Goal: Task Accomplishment & Management: Use online tool/utility

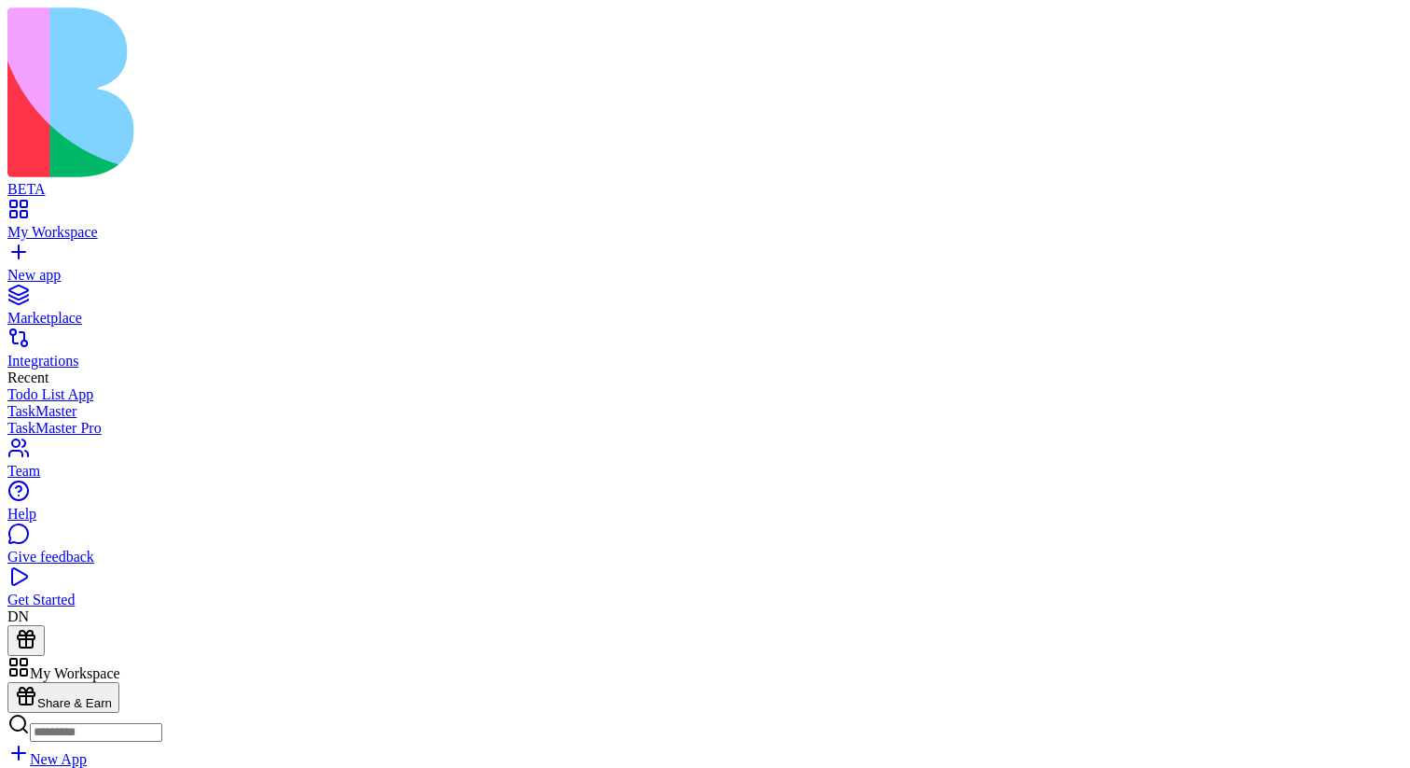
click at [63, 767] on button "Launch" at bounding box center [35, 778] width 56 height 20
click at [52, 734] on link at bounding box center [29, 742] width 45 height 16
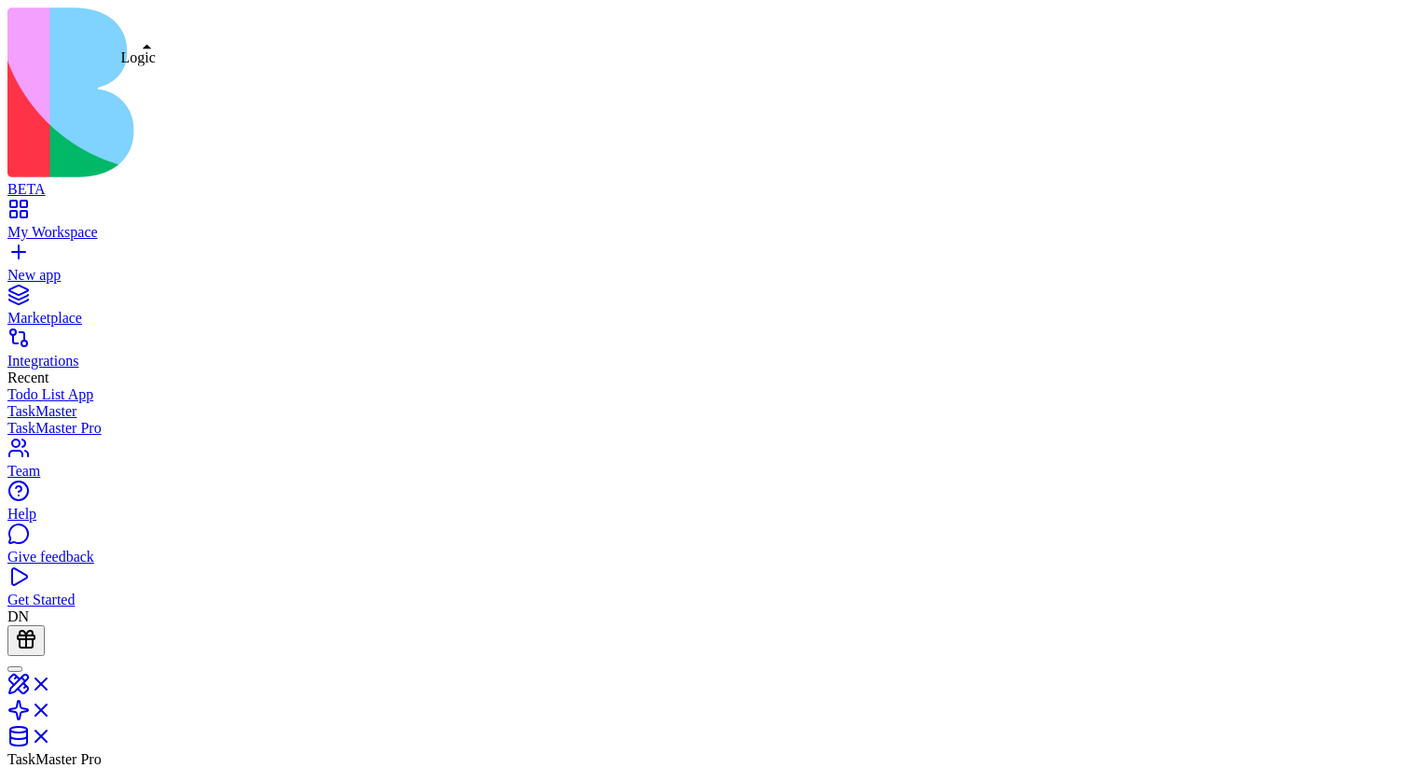
click at [52, 708] on link at bounding box center [29, 716] width 45 height 16
click at [52, 734] on link at bounding box center [29, 742] width 45 height 16
click at [52, 708] on link at bounding box center [29, 716] width 45 height 16
click at [52, 682] on link at bounding box center [29, 690] width 45 height 16
click at [52, 708] on link at bounding box center [29, 716] width 45 height 16
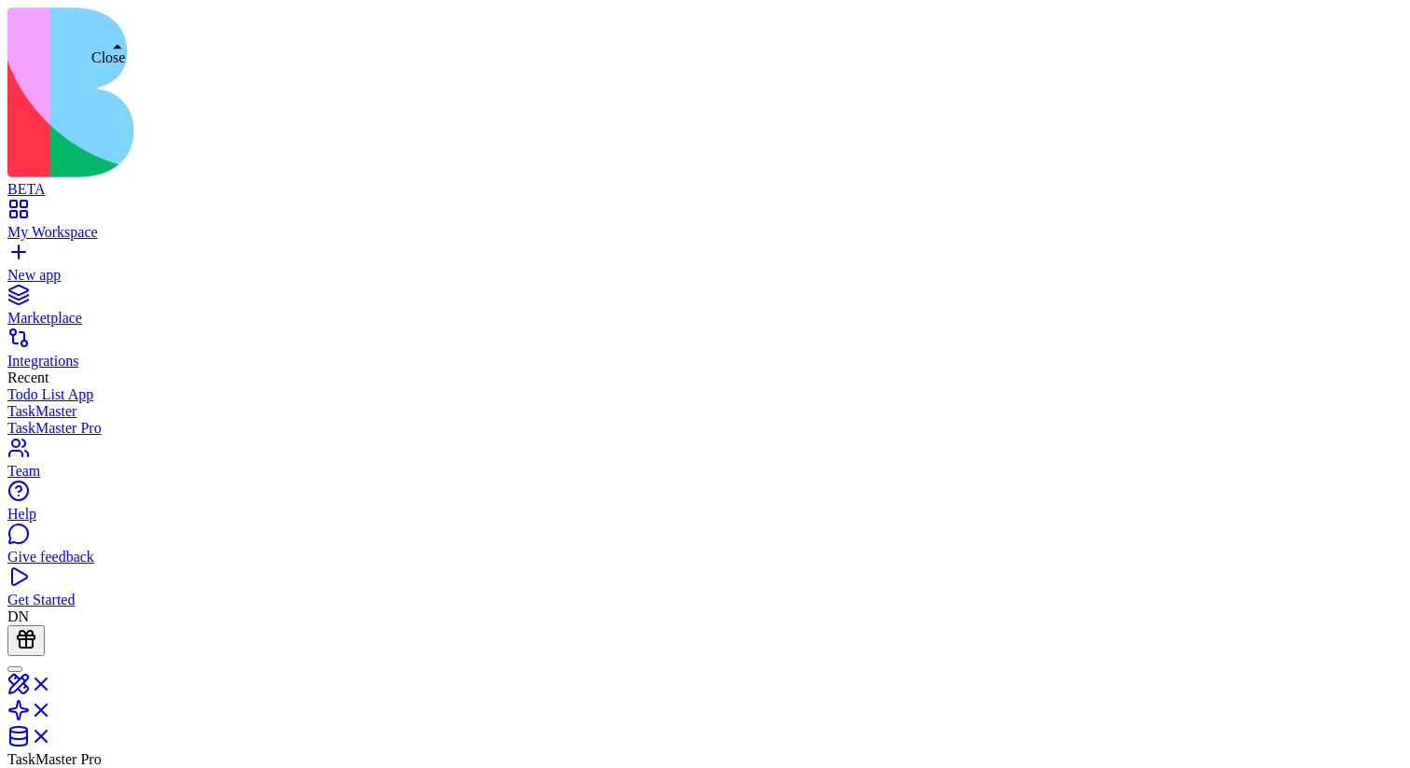
click at [52, 682] on link at bounding box center [29, 690] width 45 height 16
click at [52, 708] on link at bounding box center [29, 716] width 45 height 16
click at [52, 734] on link at bounding box center [29, 742] width 45 height 16
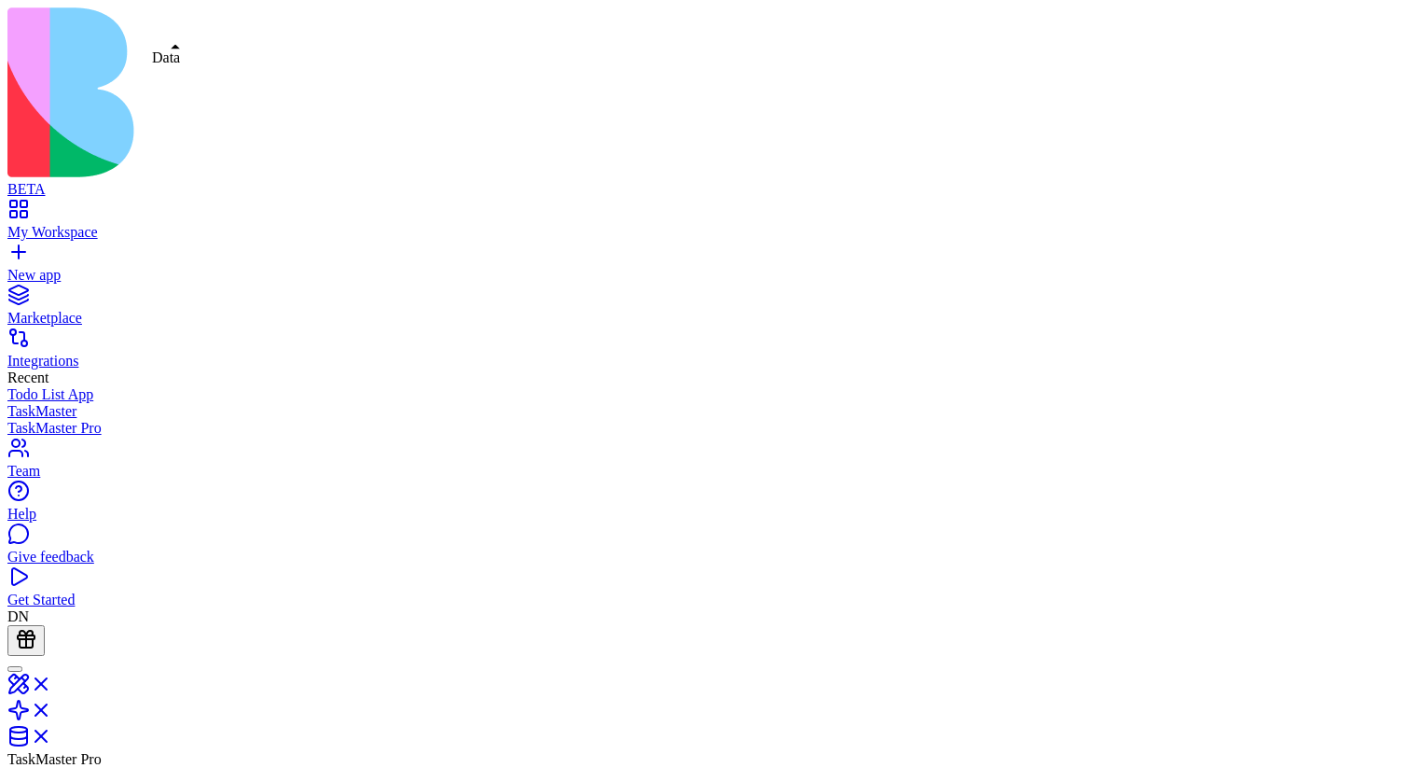
click at [52, 734] on link at bounding box center [29, 742] width 45 height 16
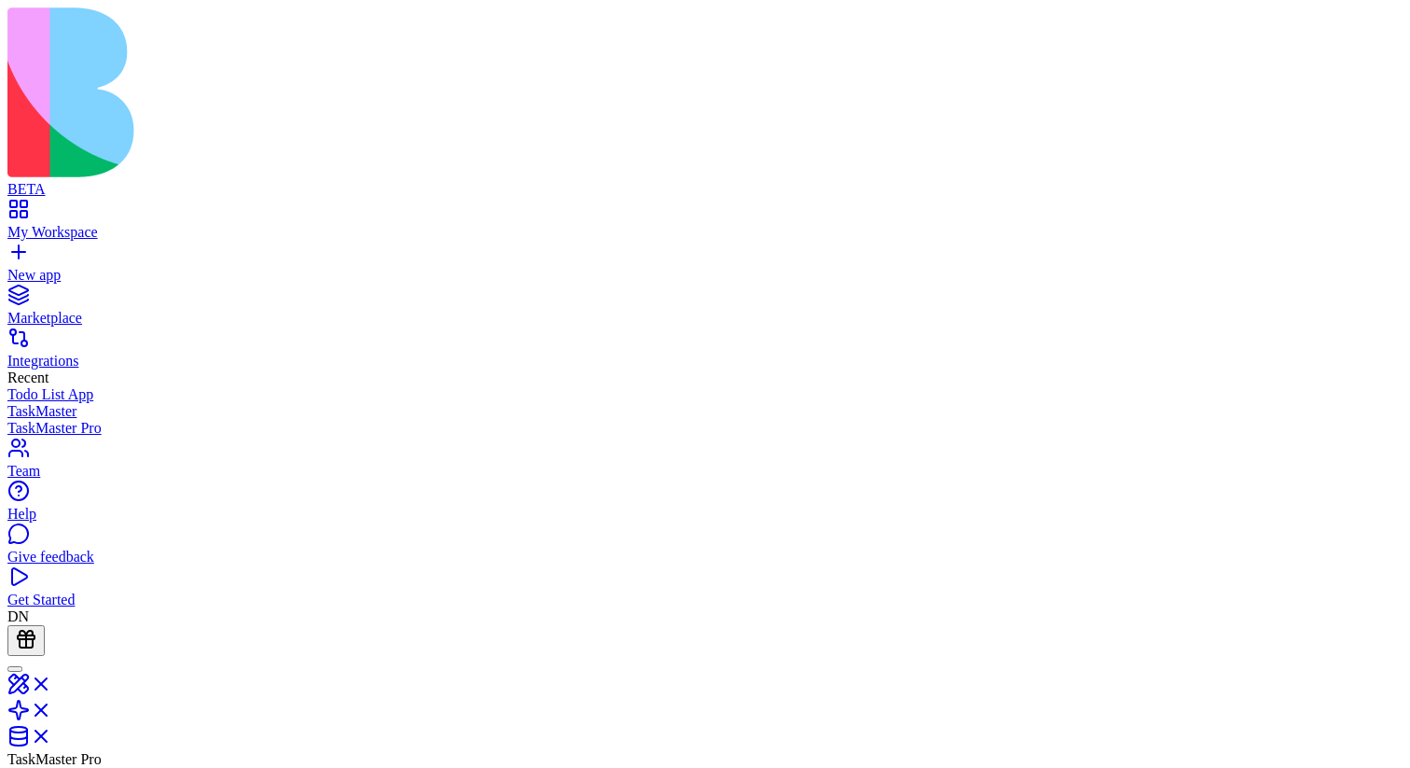
click at [52, 734] on link at bounding box center [29, 742] width 45 height 16
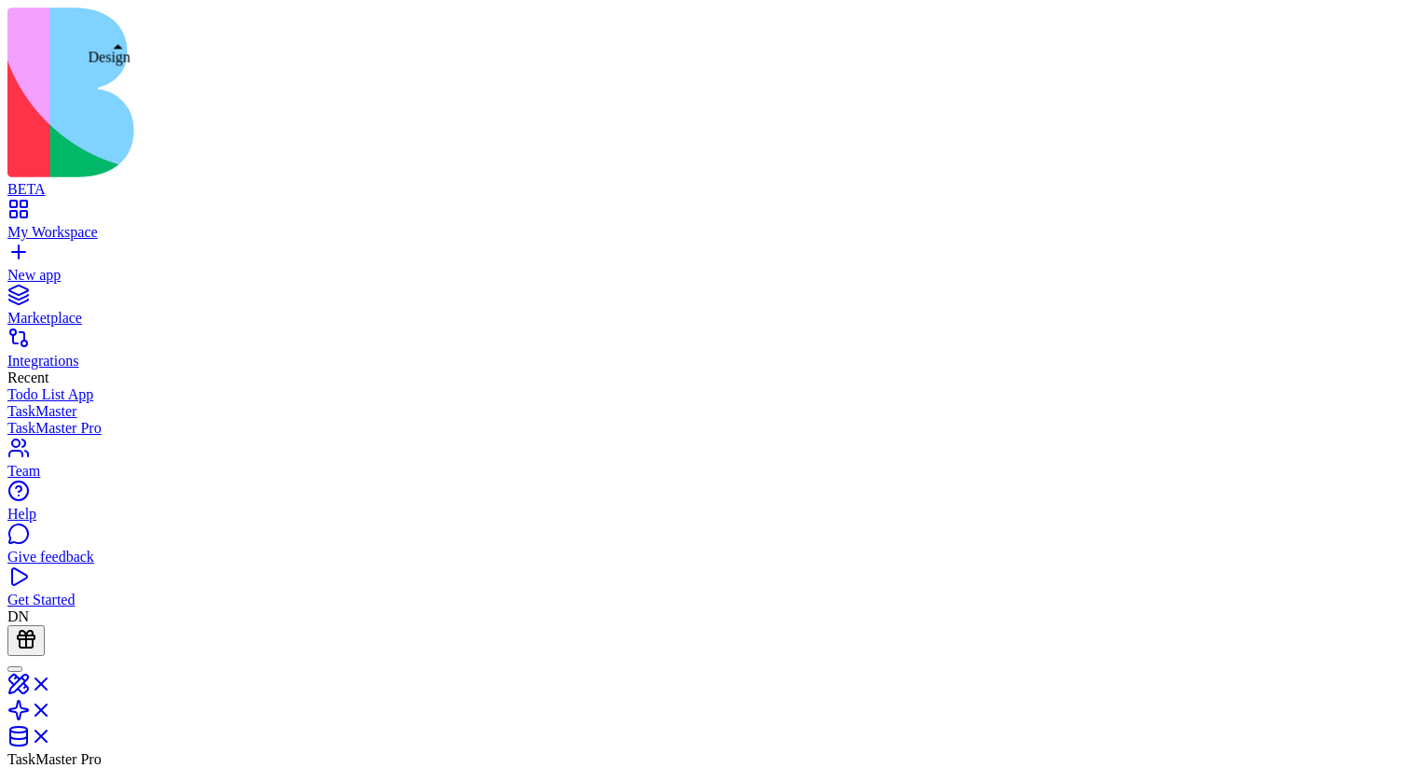
click at [52, 682] on link at bounding box center [29, 690] width 45 height 16
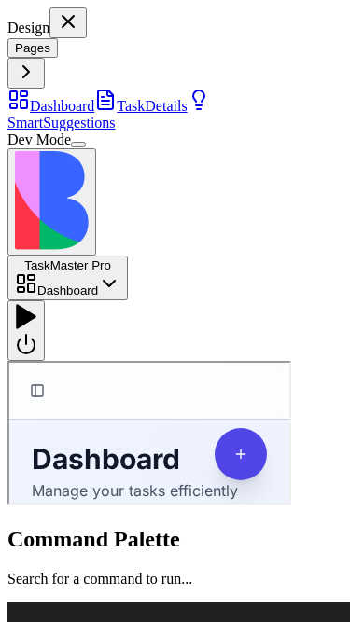
click at [37, 303] on div at bounding box center [26, 330] width 22 height 55
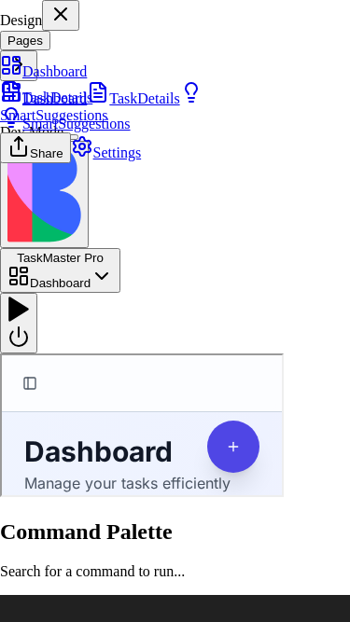
click at [129, 106] on div "TaskDetails" at bounding box center [70, 93] width 141 height 26
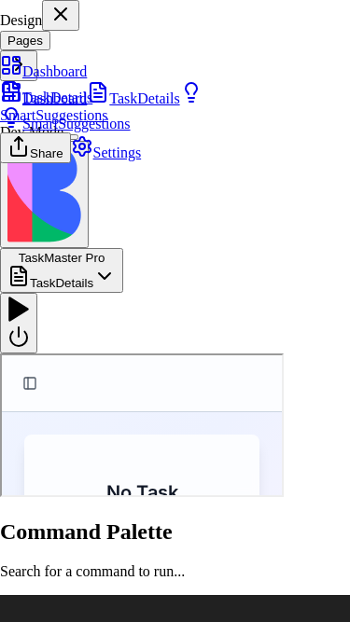
click at [142, 160] on link "Settings" at bounding box center [106, 153] width 71 height 16
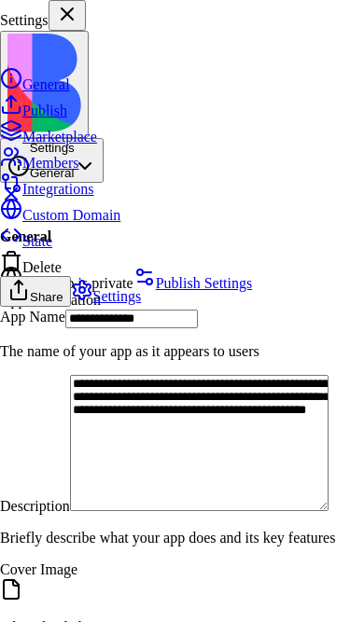
click at [135, 119] on div "Publish" at bounding box center [70, 106] width 141 height 26
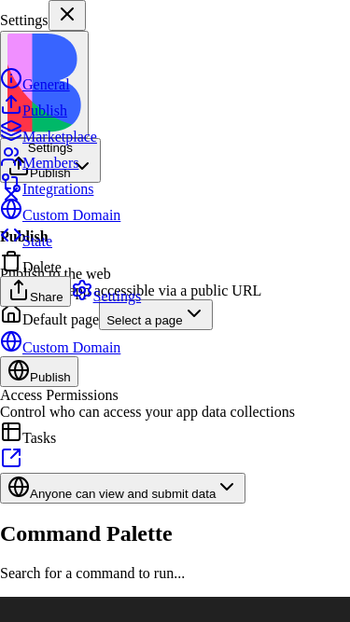
click at [141, 172] on div "Members" at bounding box center [70, 158] width 141 height 26
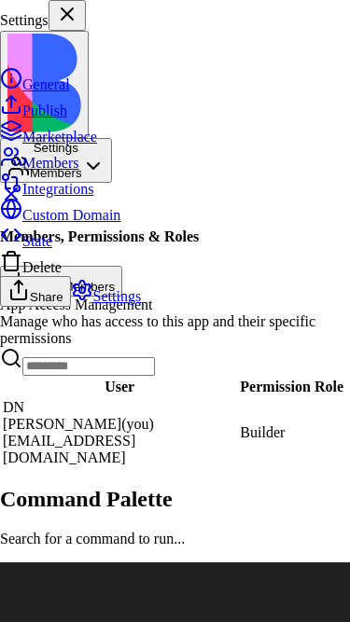
click at [141, 88] on div "General" at bounding box center [70, 80] width 141 height 26
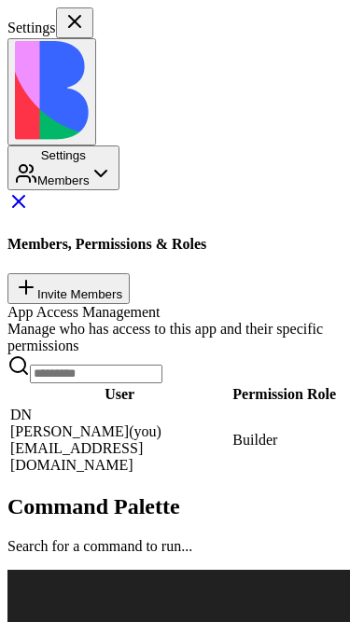
click at [30, 200] on link at bounding box center [18, 208] width 22 height 16
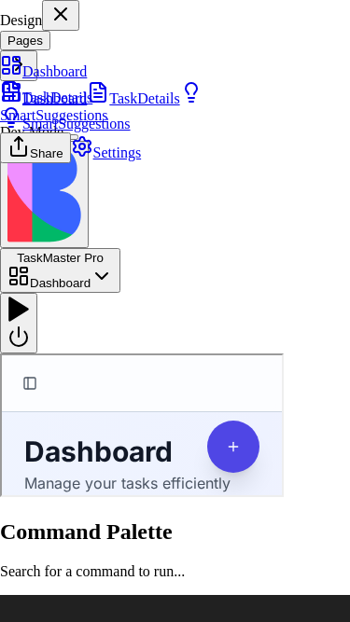
click at [142, 160] on link "Settings" at bounding box center [106, 153] width 71 height 16
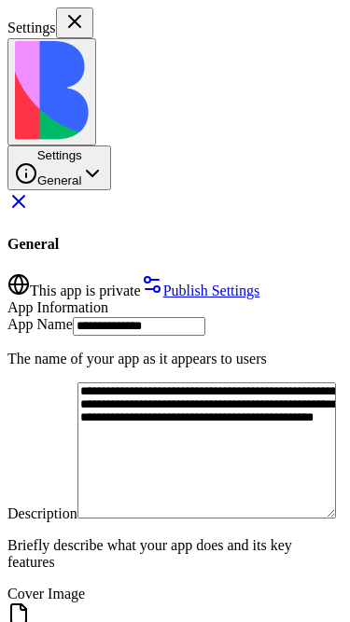
click at [30, 200] on link at bounding box center [18, 208] width 22 height 16
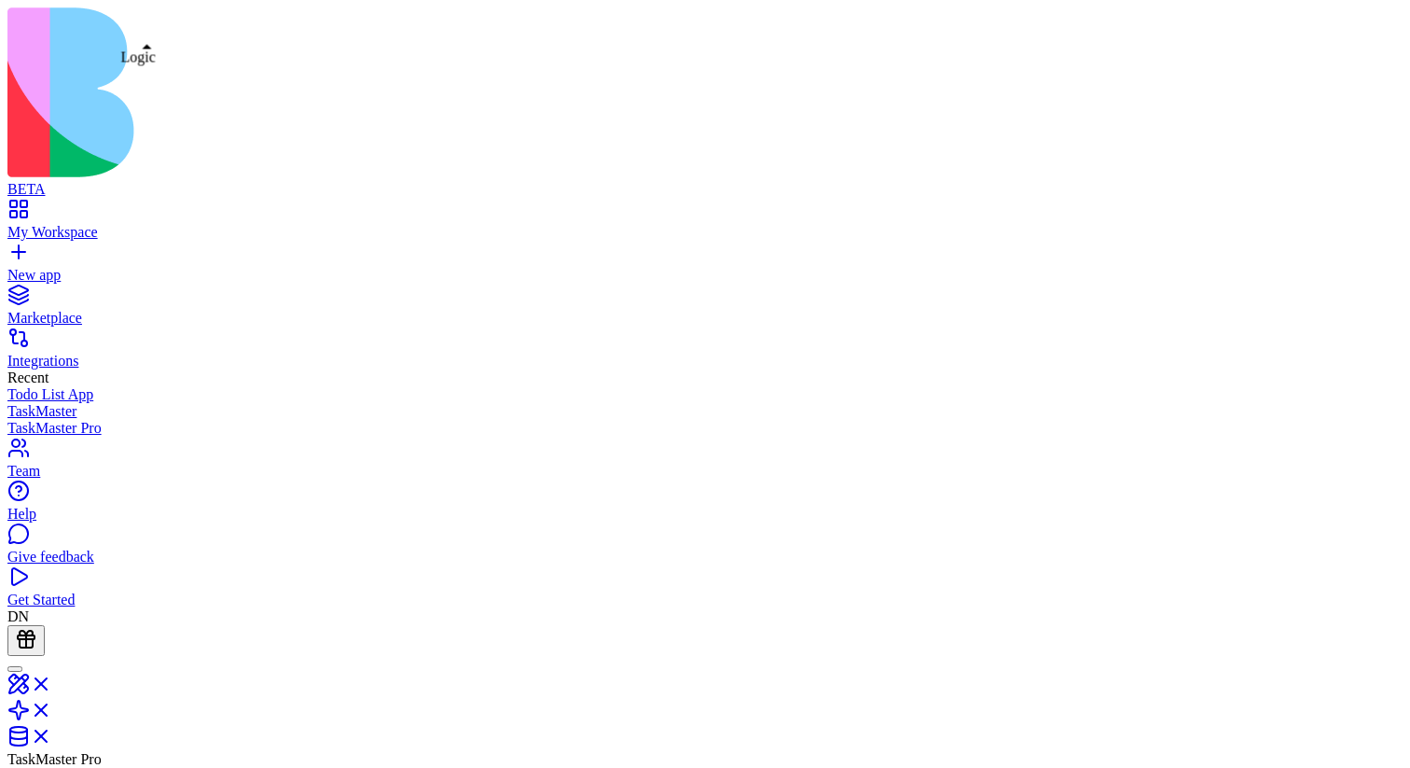
click at [52, 484] on link at bounding box center [29, 716] width 45 height 16
click at [52, 484] on link at bounding box center [29, 742] width 45 height 16
click at [52, 484] on link at bounding box center [29, 716] width 45 height 16
click at [52, 484] on link at bounding box center [29, 690] width 45 height 16
click at [52, 484] on link at bounding box center [29, 716] width 45 height 16
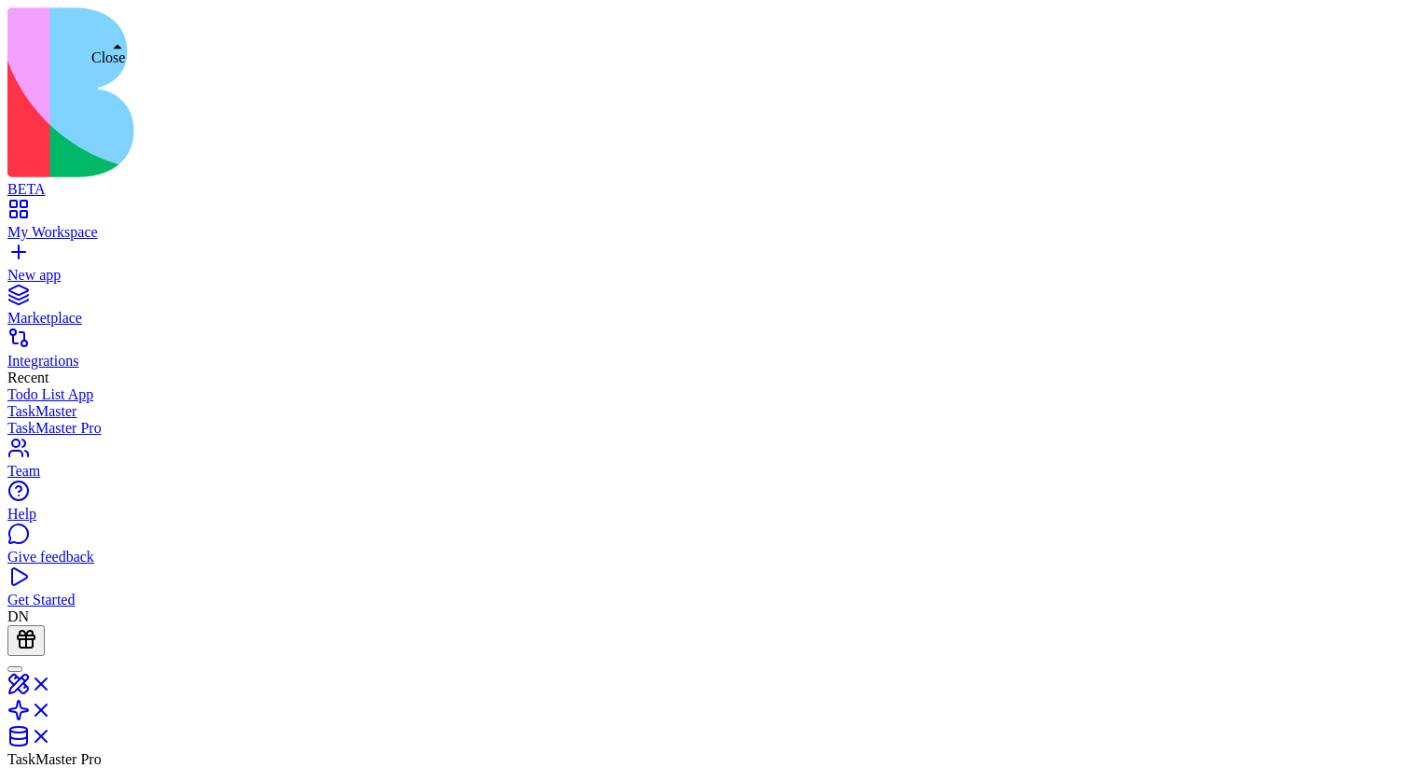
click at [52, 484] on link at bounding box center [29, 690] width 45 height 16
click at [52, 484] on link at bounding box center [29, 716] width 45 height 16
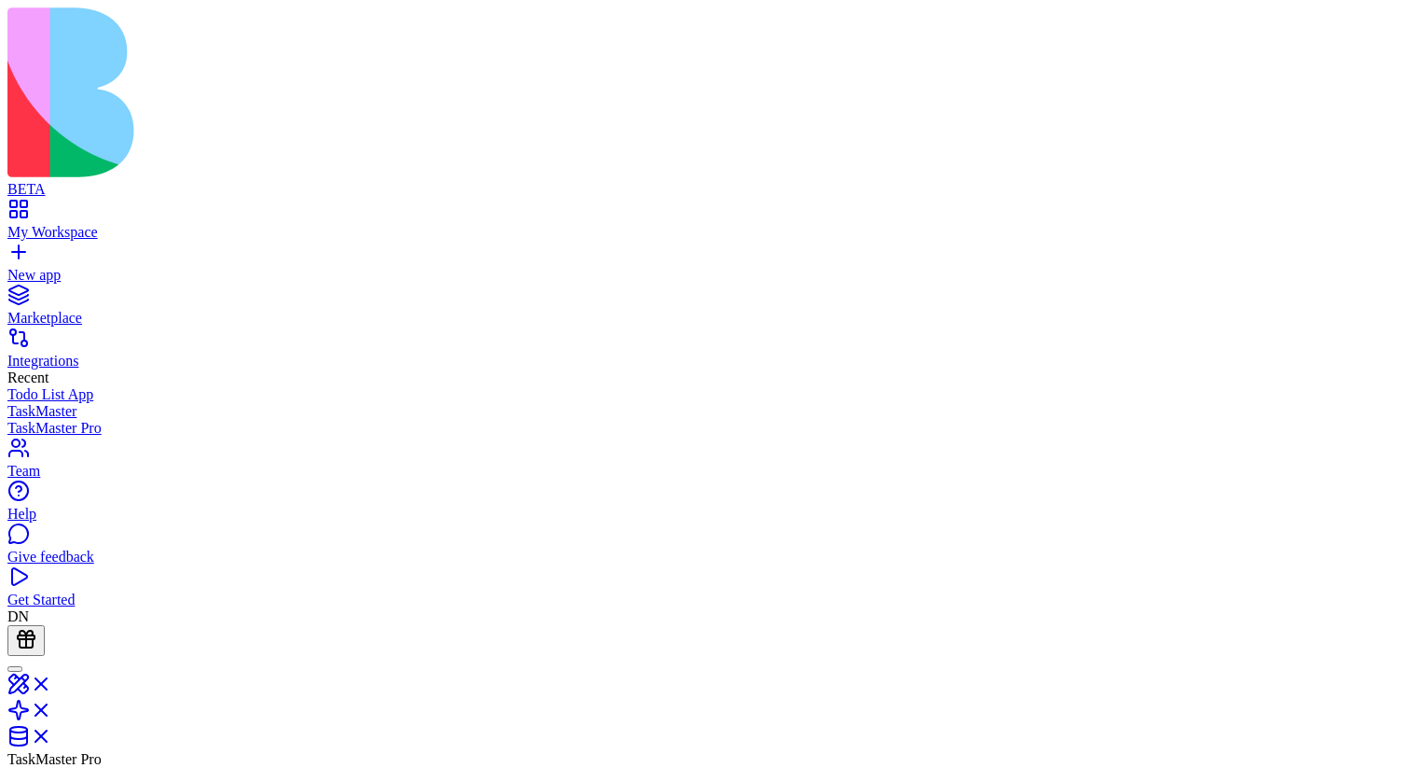
click at [52, 484] on link at bounding box center [29, 742] width 45 height 16
click at [52, 484] on link at bounding box center [29, 716] width 45 height 16
click at [52, 484] on link at bounding box center [29, 690] width 45 height 16
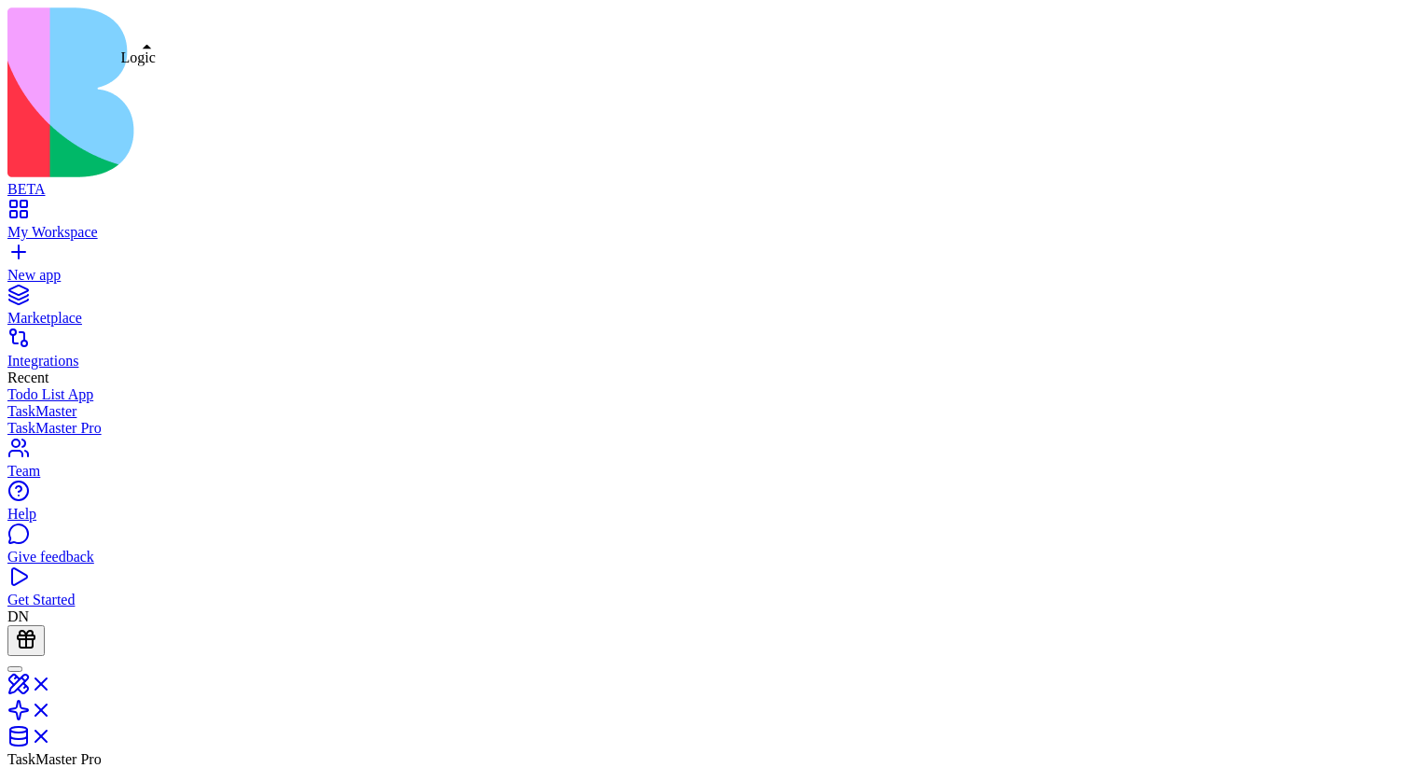
click at [52, 484] on link at bounding box center [29, 716] width 45 height 16
click at [52, 484] on link at bounding box center [29, 742] width 45 height 16
click at [52, 484] on link at bounding box center [29, 690] width 45 height 16
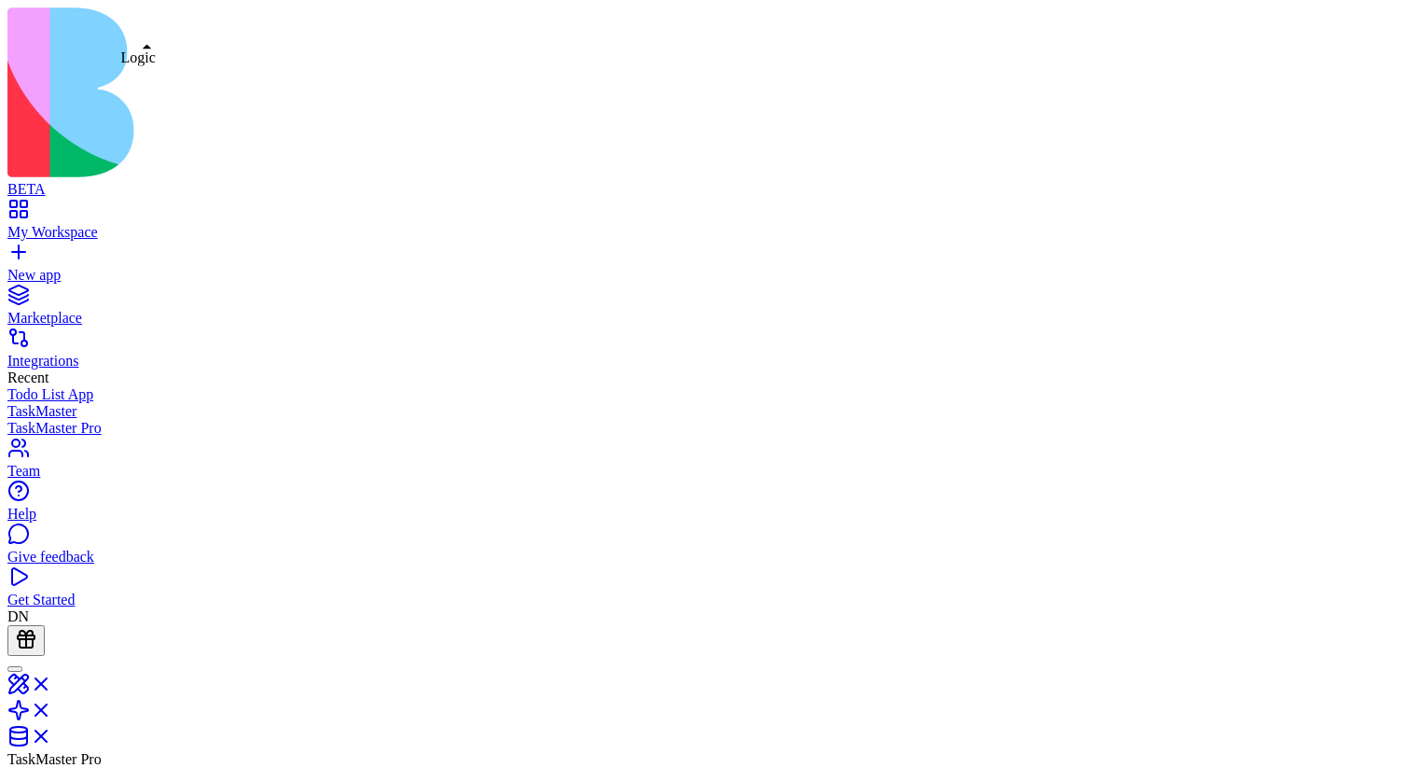
click at [52, 484] on link at bounding box center [29, 716] width 45 height 16
click at [52, 484] on link at bounding box center [29, 742] width 45 height 16
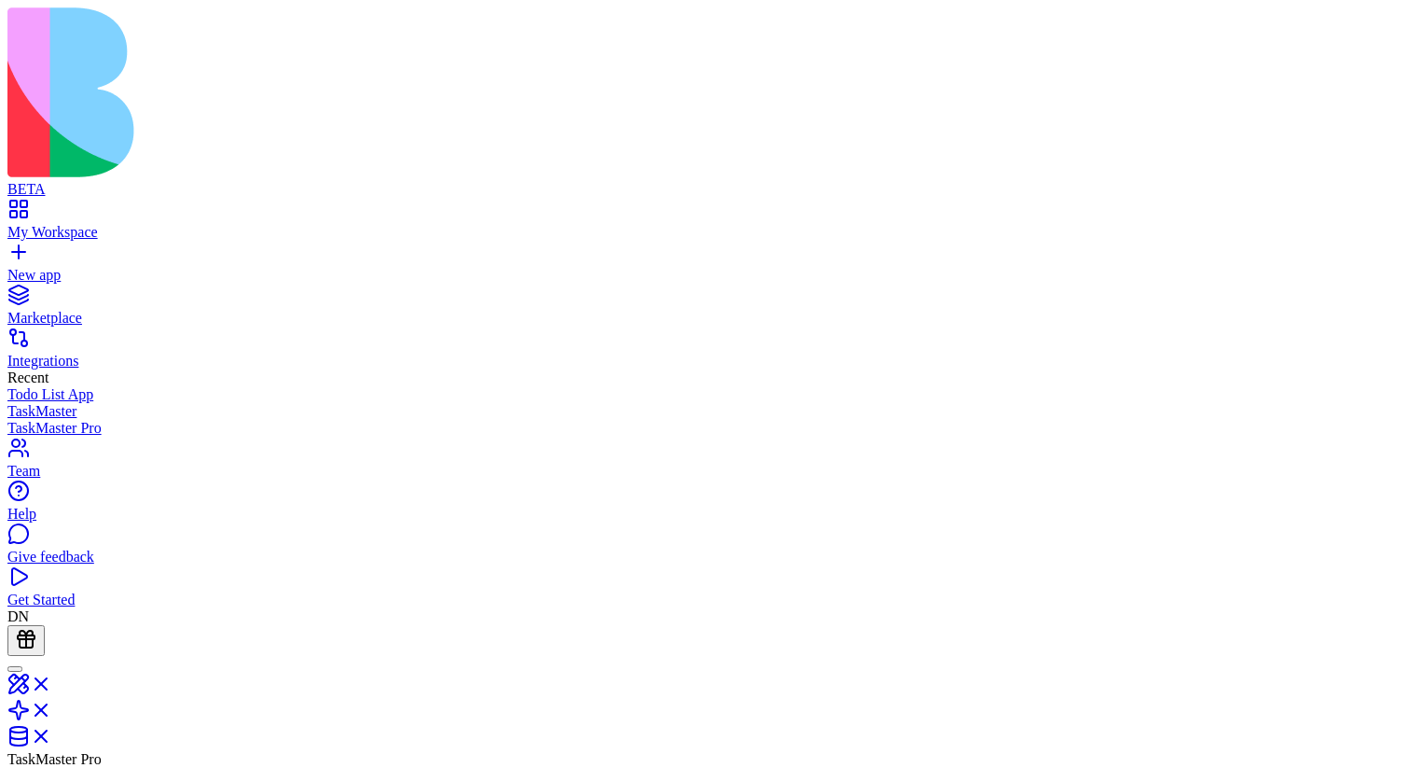
click at [52, 734] on link at bounding box center [29, 742] width 45 height 16
click at [52, 708] on link at bounding box center [29, 716] width 45 height 16
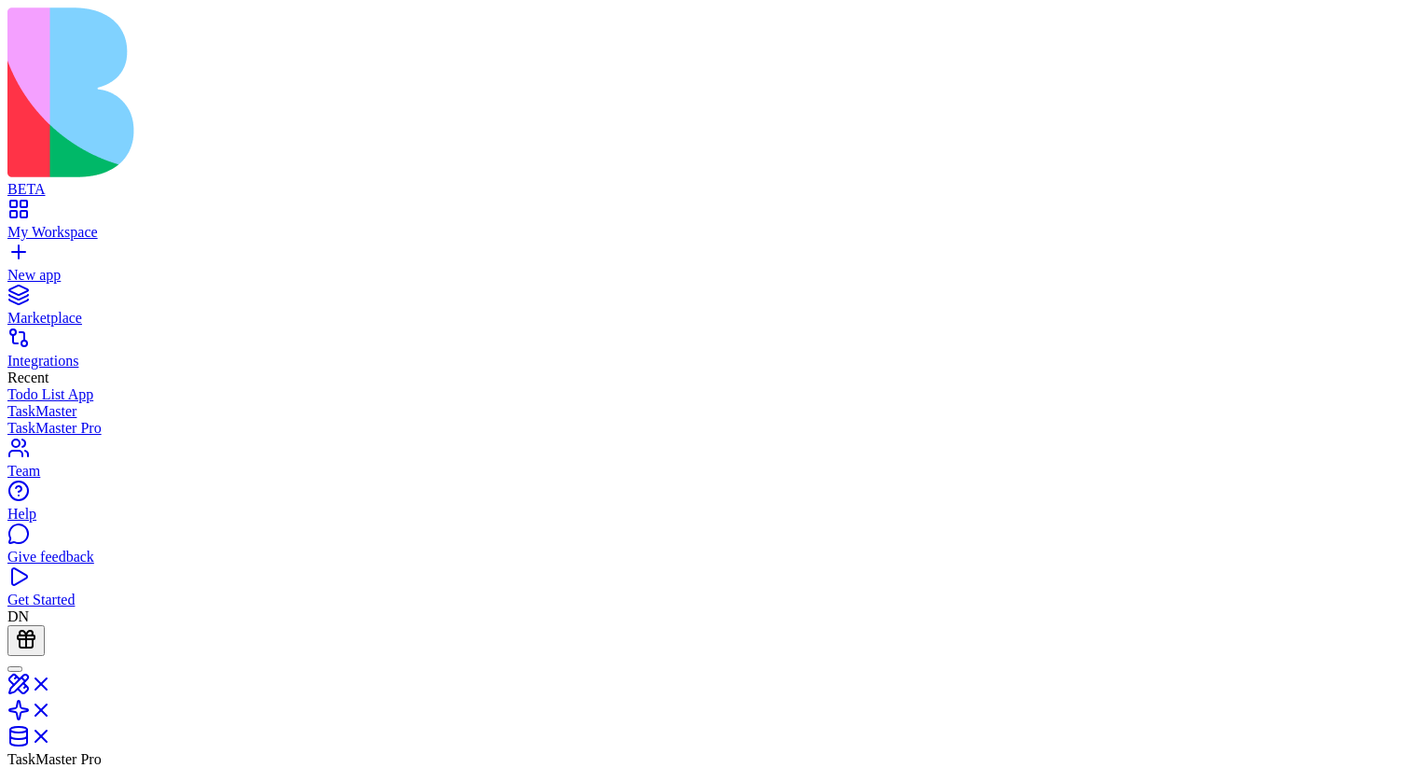
click at [52, 734] on link at bounding box center [29, 742] width 45 height 16
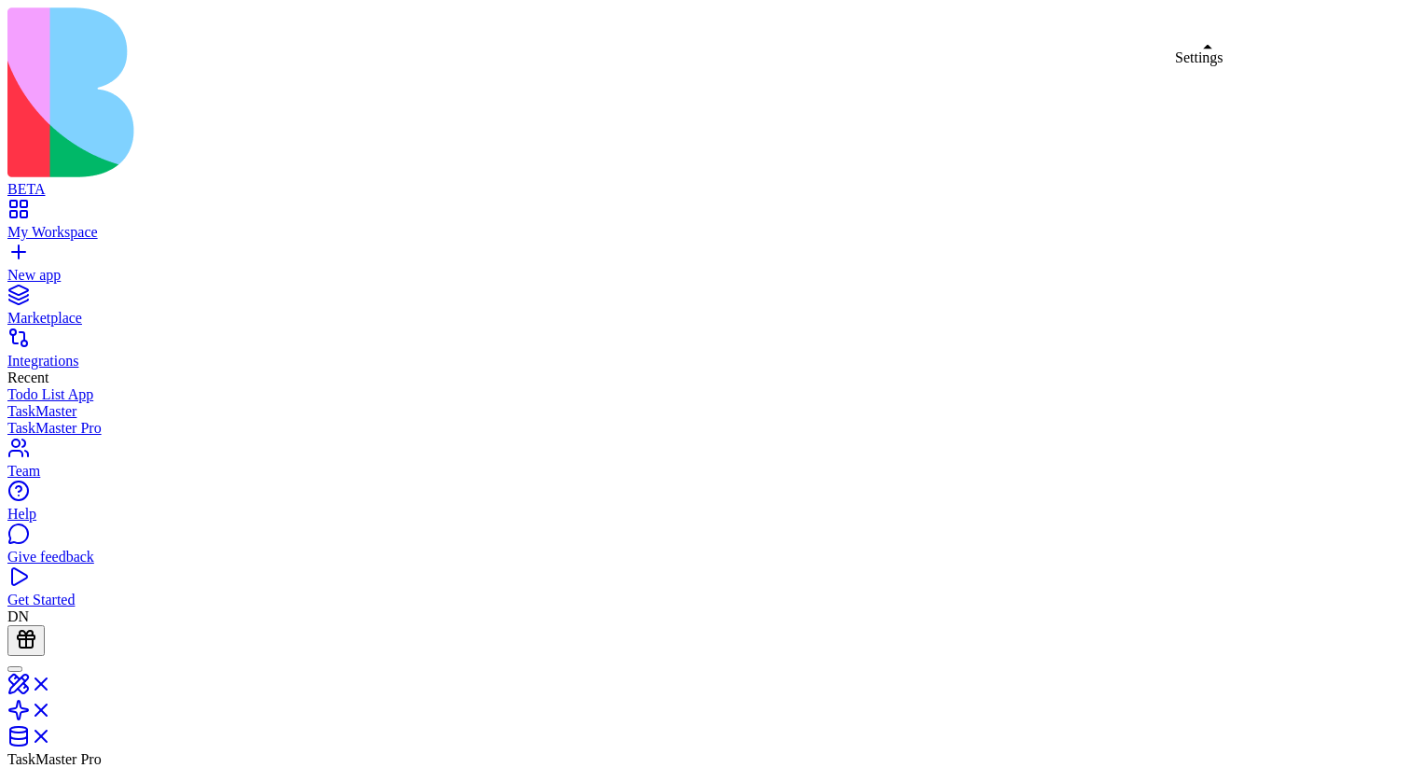
click at [52, 734] on link at bounding box center [29, 742] width 45 height 16
click at [52, 708] on link at bounding box center [29, 716] width 45 height 16
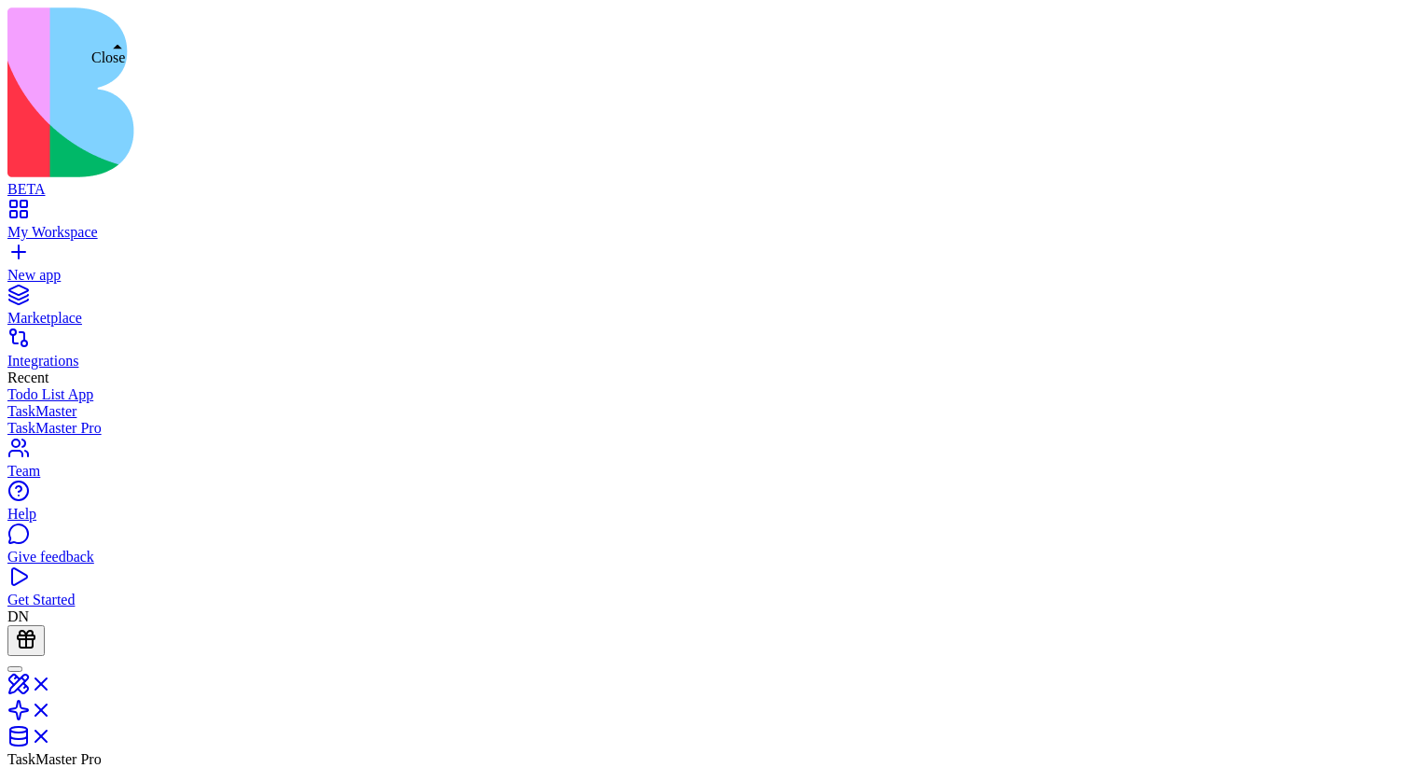
click at [52, 682] on link at bounding box center [29, 690] width 45 height 16
click at [52, 708] on link at bounding box center [29, 716] width 45 height 16
click at [52, 734] on link at bounding box center [29, 742] width 45 height 16
click at [52, 682] on link at bounding box center [29, 690] width 45 height 16
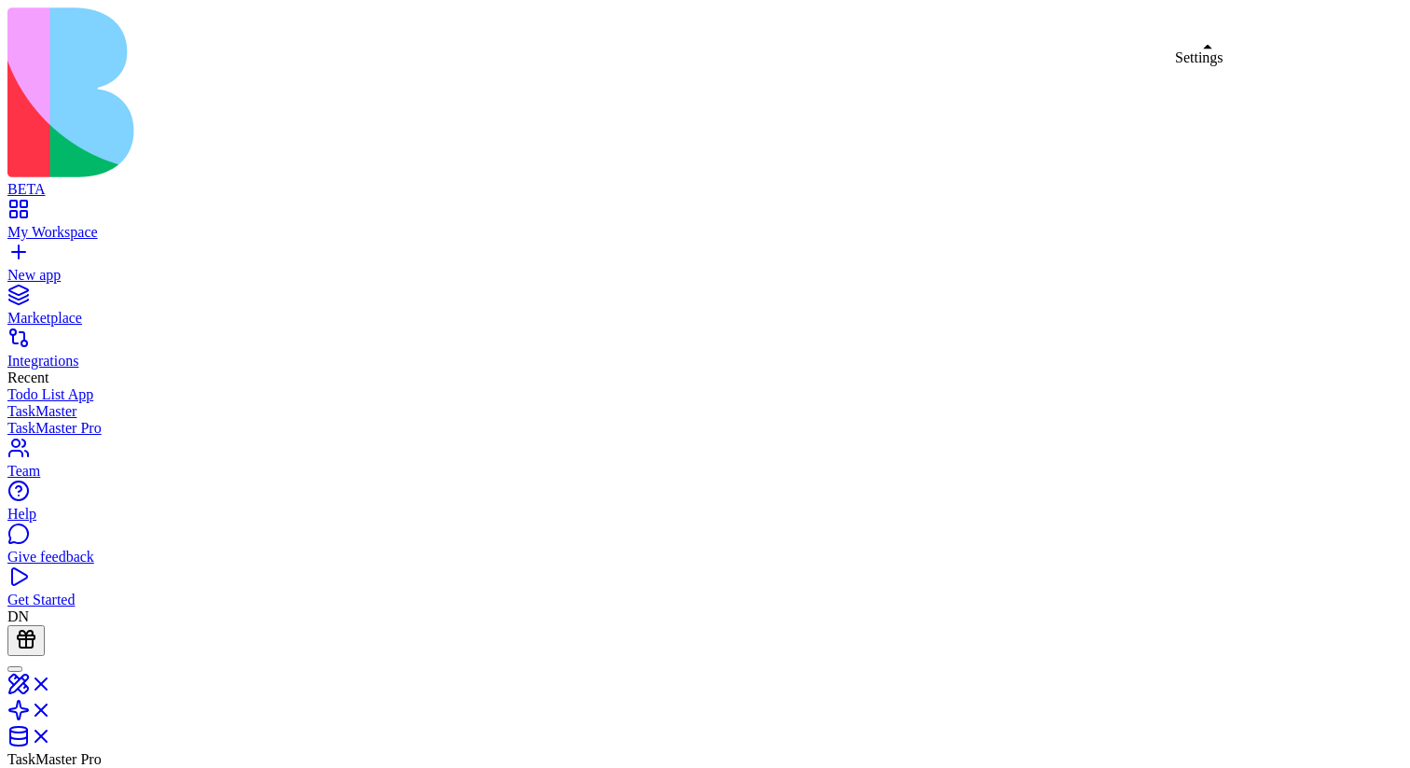
click at [52, 708] on link at bounding box center [29, 716] width 45 height 16
click at [52, 682] on link at bounding box center [29, 690] width 45 height 16
click at [52, 708] on link at bounding box center [29, 716] width 45 height 16
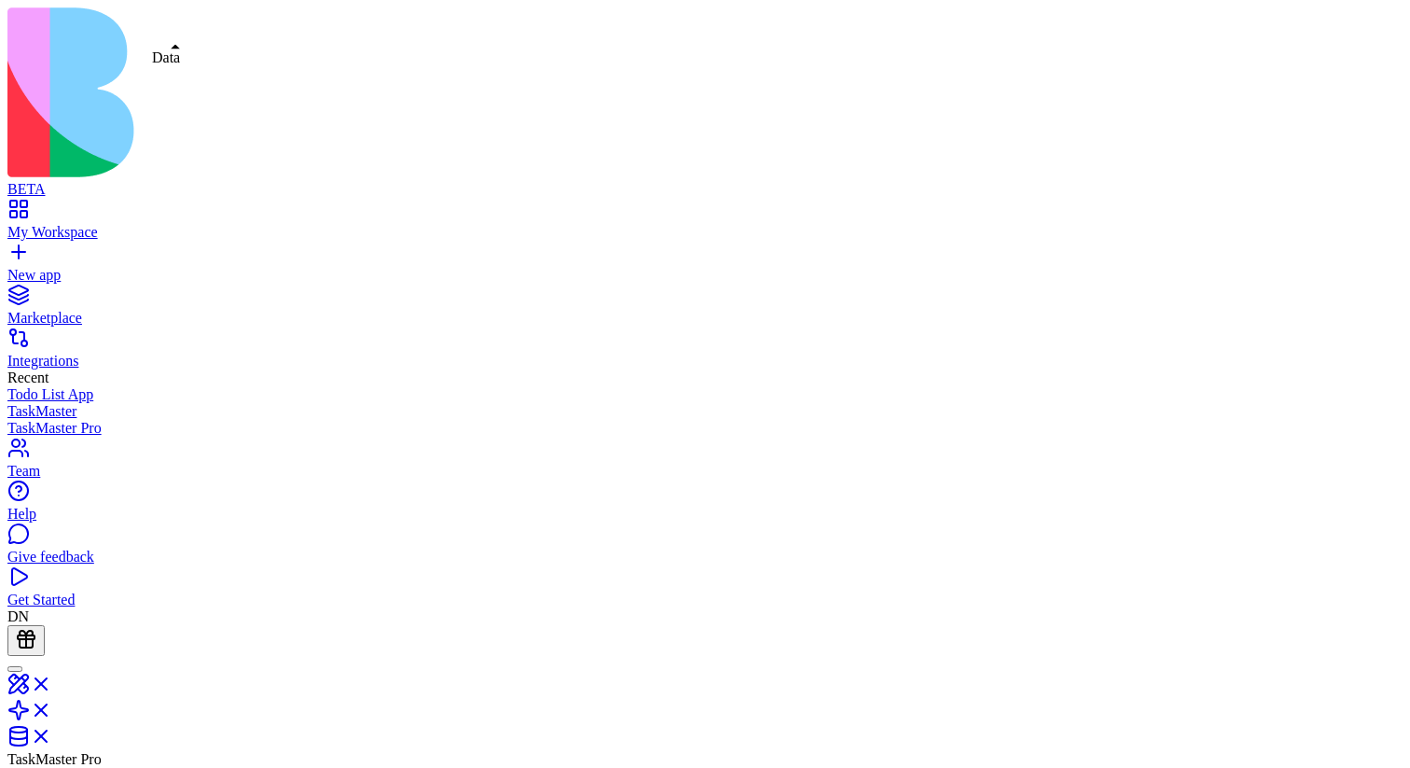
click at [52, 734] on link at bounding box center [29, 742] width 45 height 16
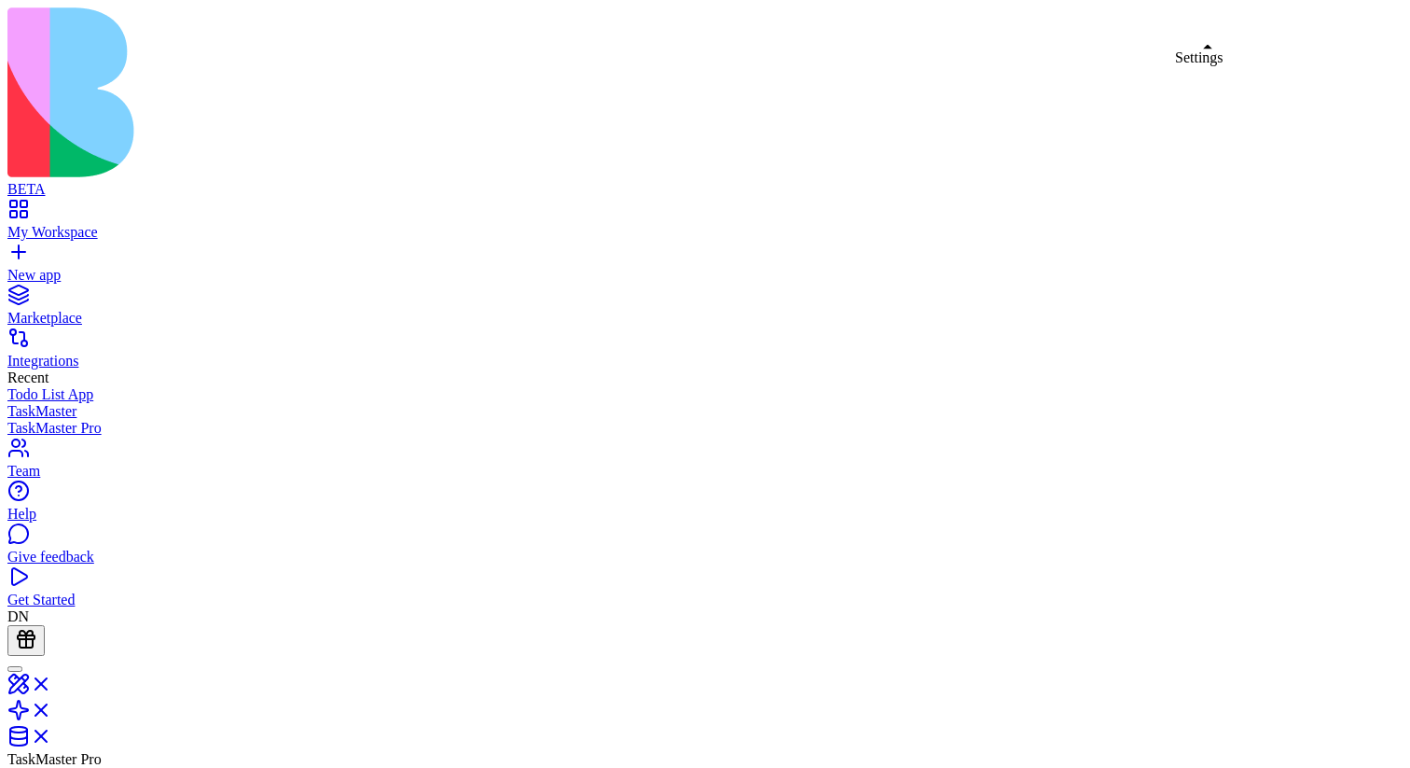
click at [52, 734] on link at bounding box center [29, 742] width 45 height 16
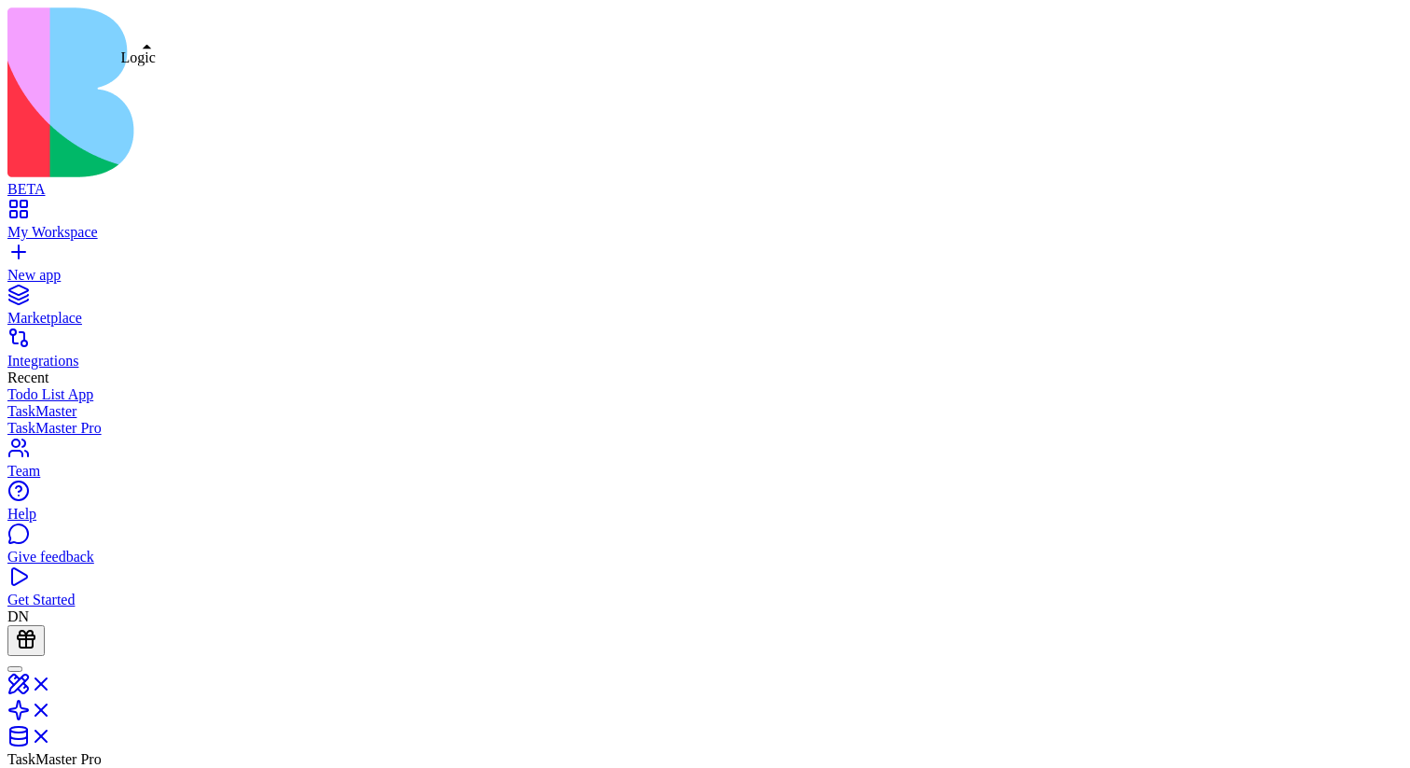
click at [52, 734] on link at bounding box center [29, 742] width 45 height 16
click at [52, 708] on link at bounding box center [29, 716] width 45 height 16
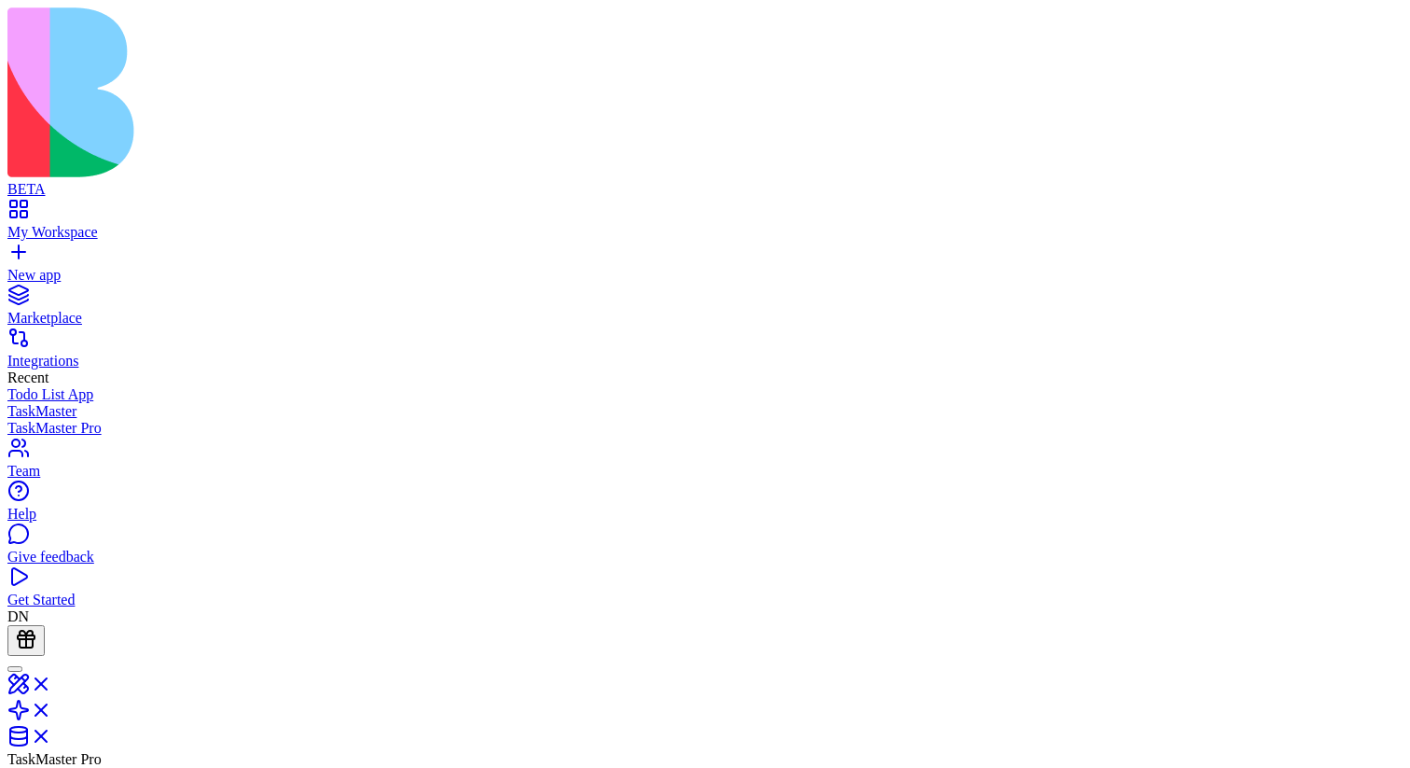
click at [52, 708] on link at bounding box center [29, 716] width 45 height 16
click at [52, 734] on link at bounding box center [29, 742] width 45 height 16
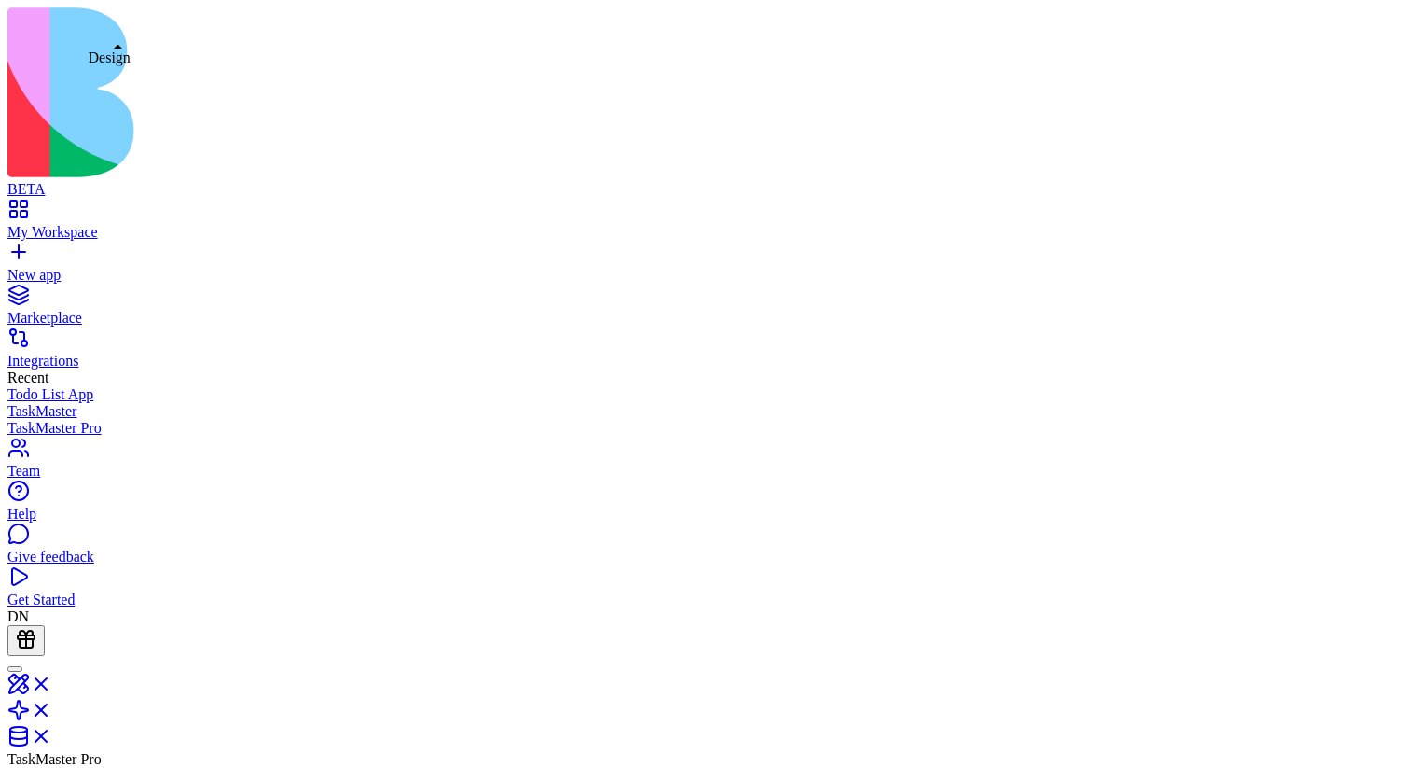
click at [52, 682] on link at bounding box center [29, 690] width 45 height 16
click at [52, 708] on link at bounding box center [29, 716] width 45 height 16
click at [52, 734] on link at bounding box center [29, 742] width 45 height 16
click at [52, 708] on link at bounding box center [29, 716] width 45 height 16
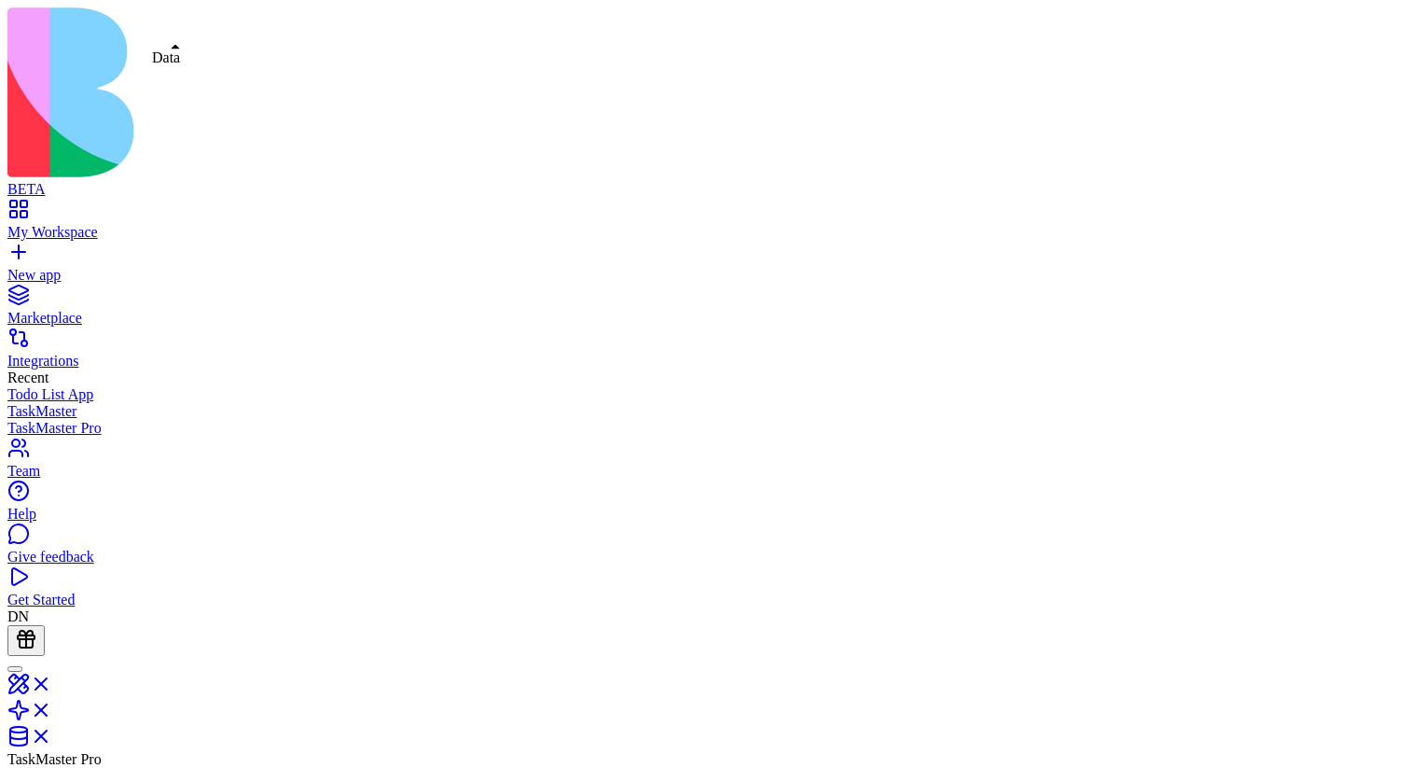
click at [52, 734] on link at bounding box center [29, 742] width 45 height 16
click at [52, 708] on link at bounding box center [29, 716] width 45 height 16
click at [52, 682] on link at bounding box center [29, 690] width 45 height 16
click at [52, 708] on link at bounding box center [29, 716] width 45 height 16
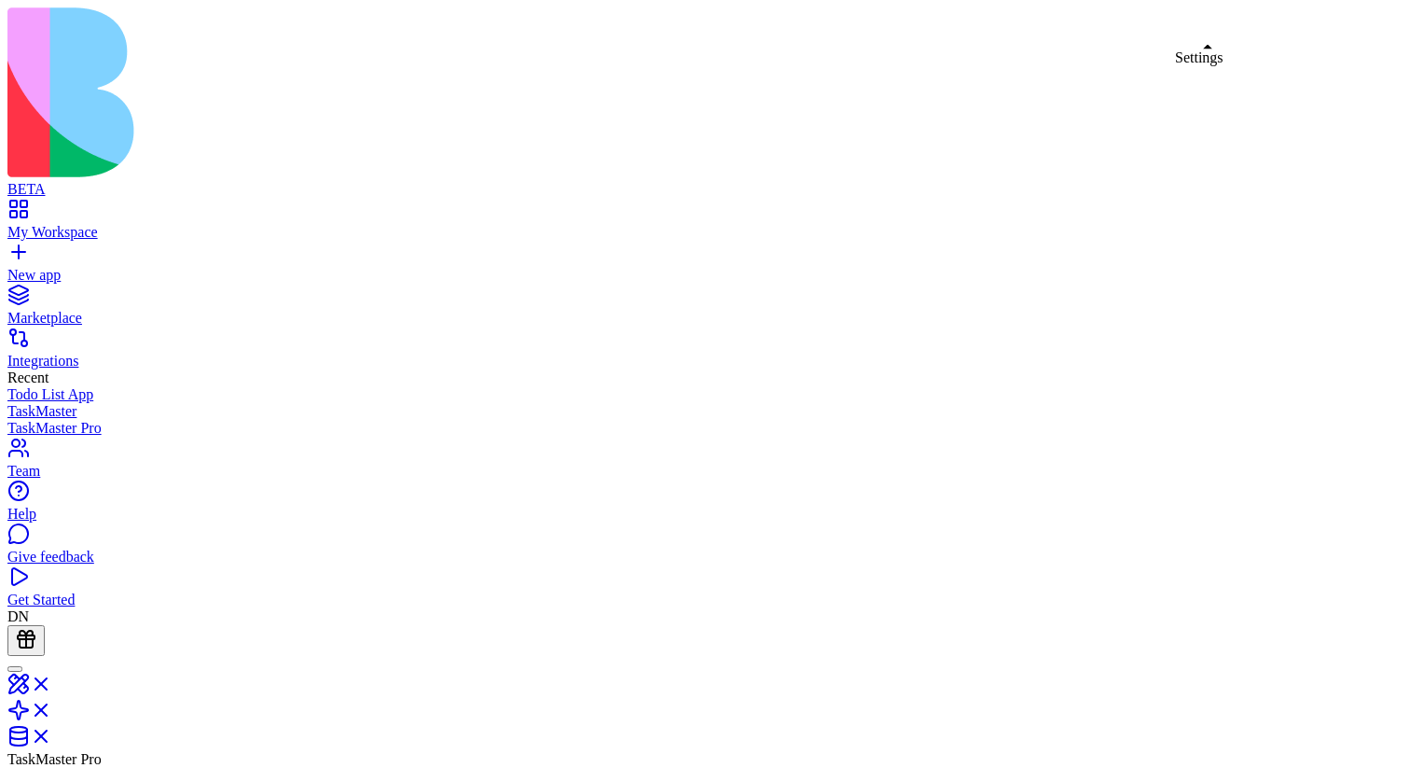
click at [52, 734] on link at bounding box center [29, 742] width 45 height 16
click at [52, 708] on link at bounding box center [29, 716] width 45 height 16
click at [195, 656] on div "TaskMaster Pro" at bounding box center [704, 712] width 1395 height 112
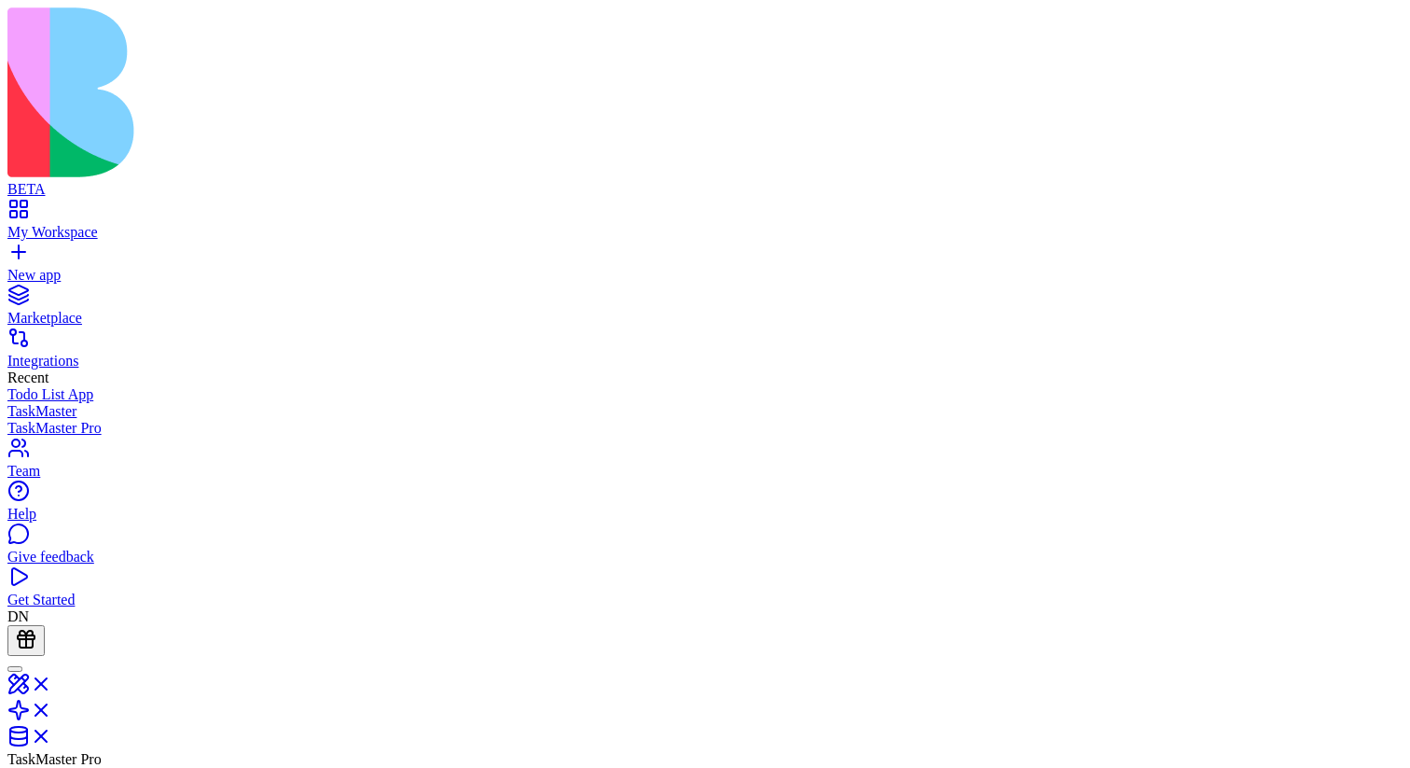
click at [1193, 656] on header "TaskMaster Pro Invite & Share" at bounding box center [704, 756] width 1395 height 200
click at [52, 682] on link at bounding box center [29, 690] width 45 height 16
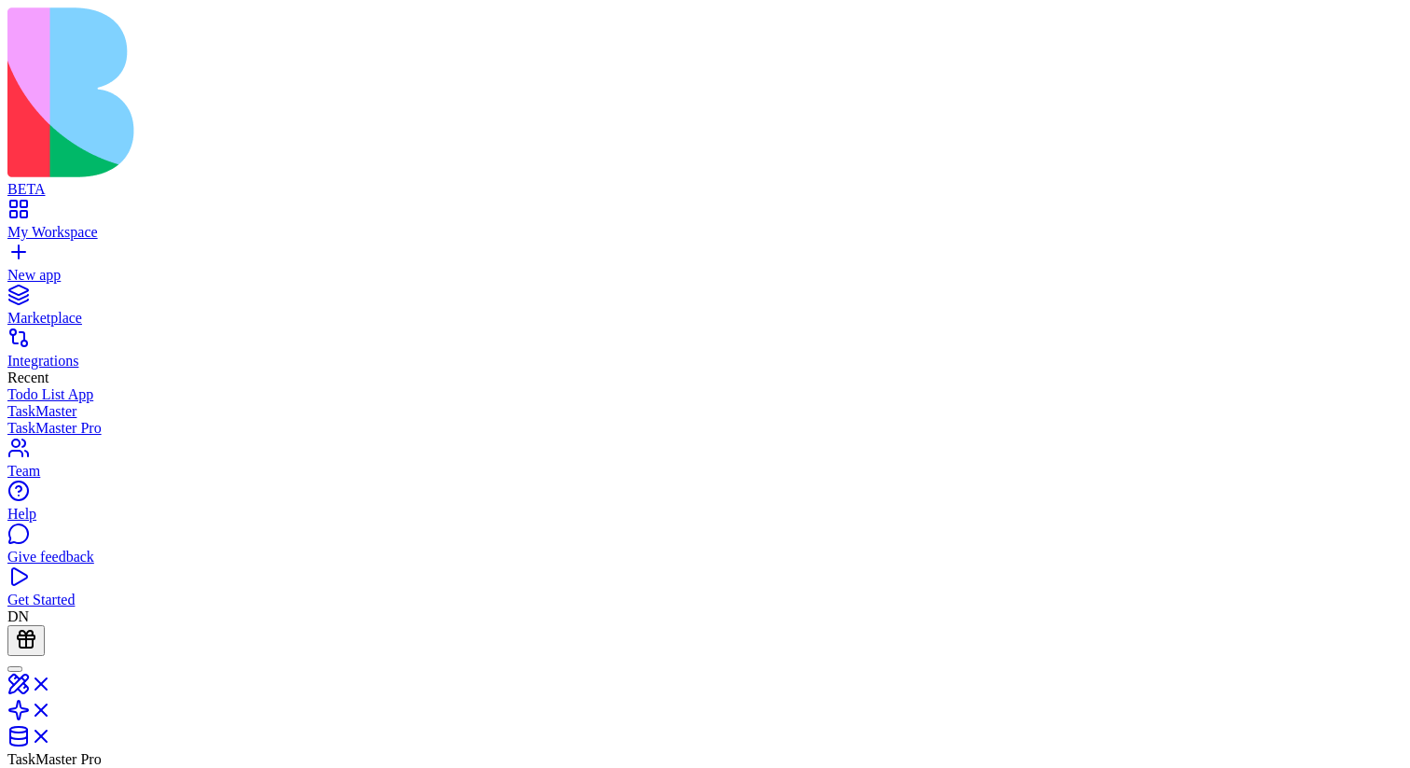
click at [52, 708] on link at bounding box center [29, 716] width 45 height 16
click at [52, 734] on link at bounding box center [29, 742] width 45 height 16
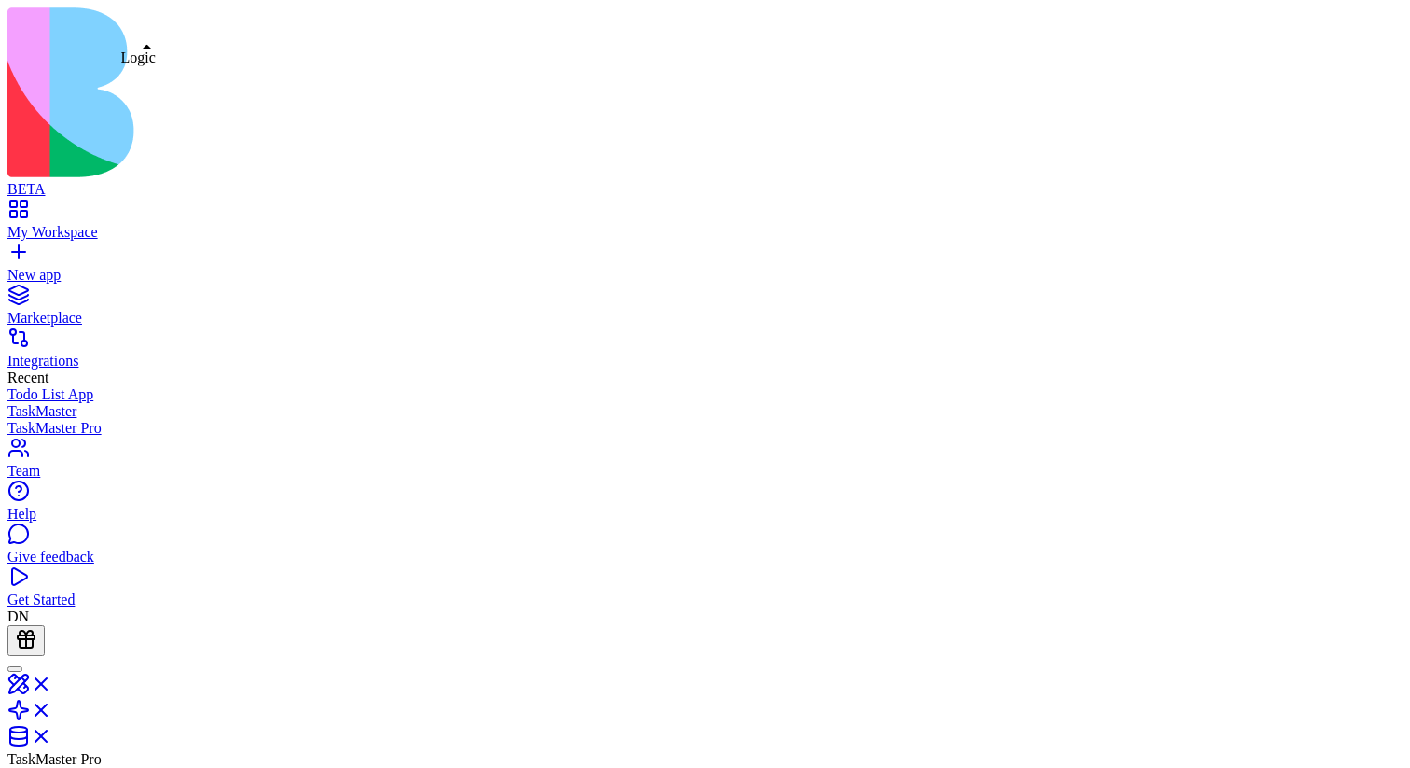
click at [52, 708] on link at bounding box center [29, 716] width 45 height 16
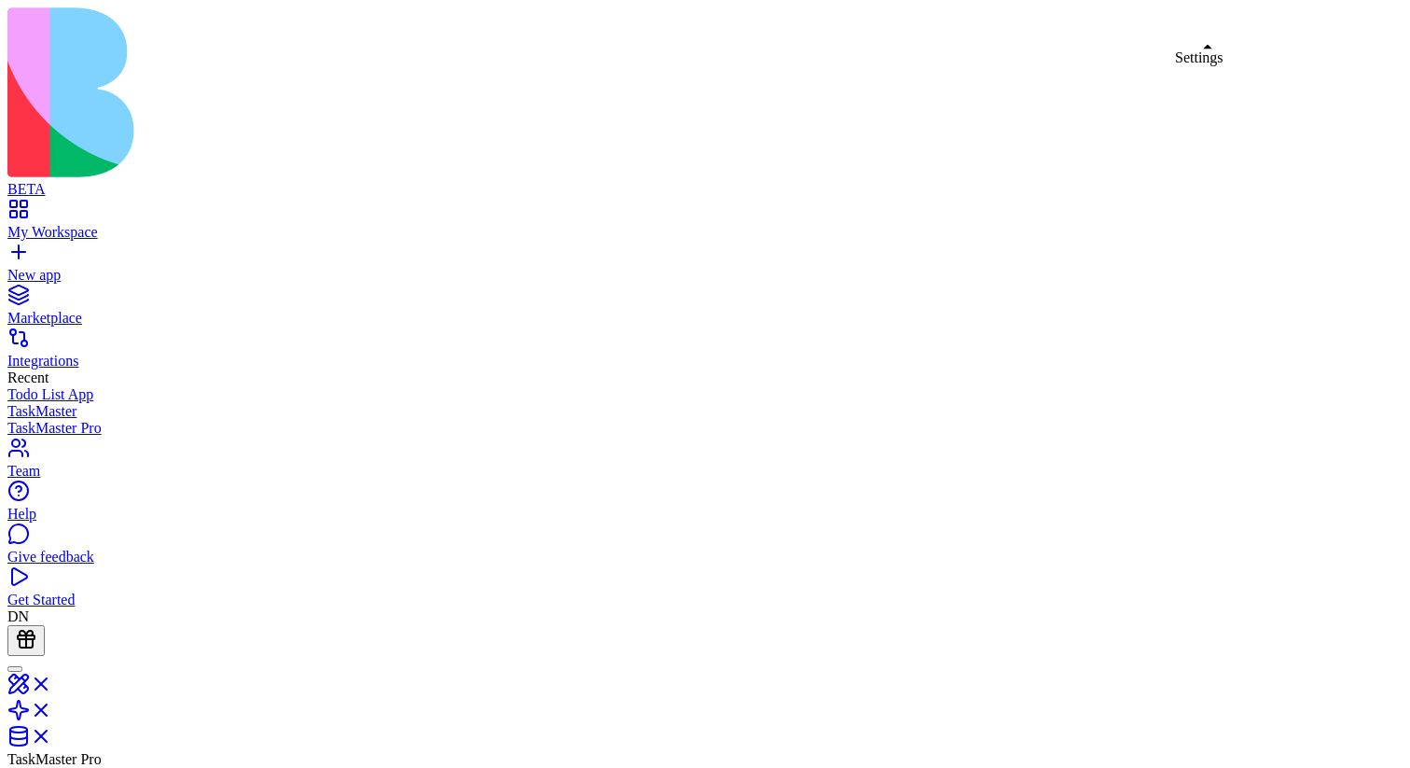
click at [52, 708] on link at bounding box center [29, 716] width 45 height 16
click at [52, 682] on link at bounding box center [29, 690] width 45 height 16
click at [52, 734] on link at bounding box center [29, 742] width 45 height 16
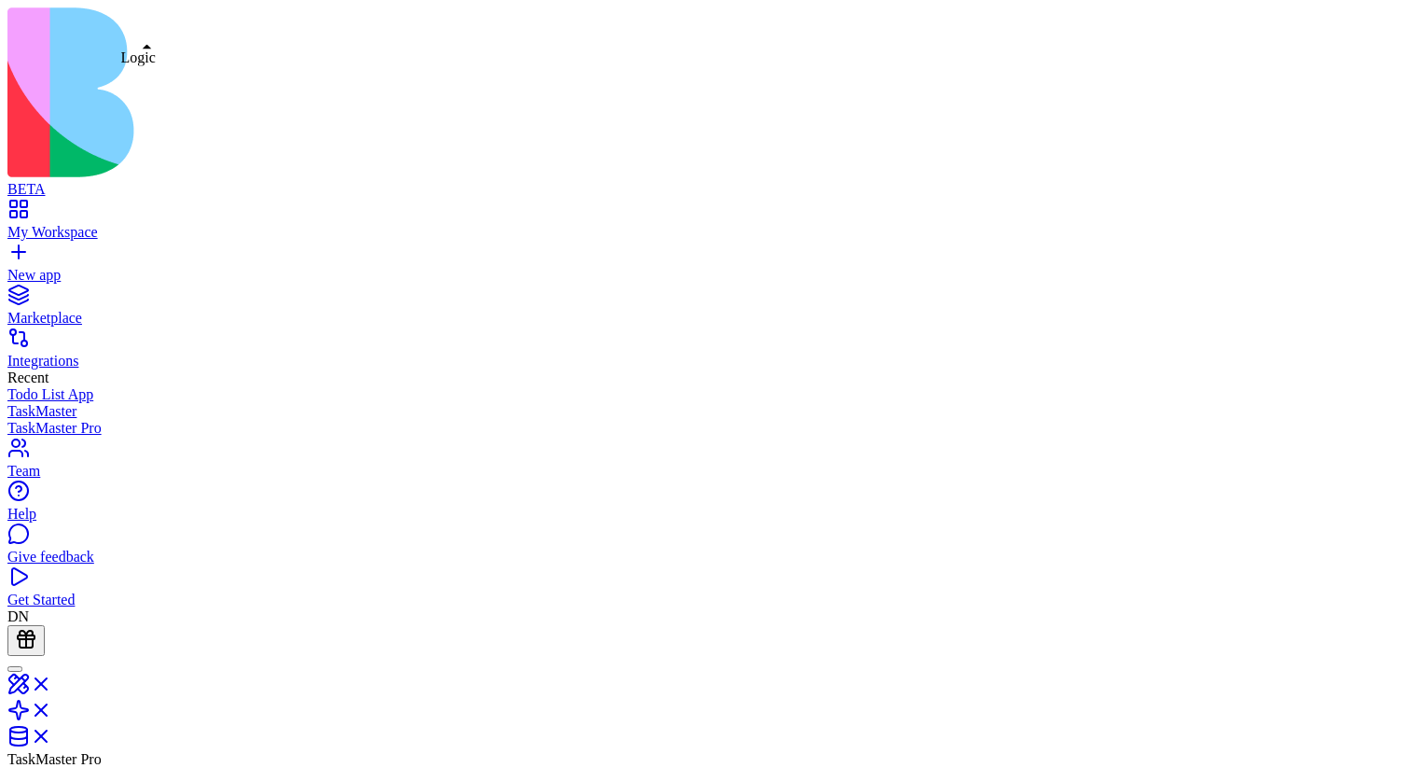
click at [52, 708] on link at bounding box center [29, 716] width 45 height 16
click at [52, 734] on link at bounding box center [29, 742] width 45 height 16
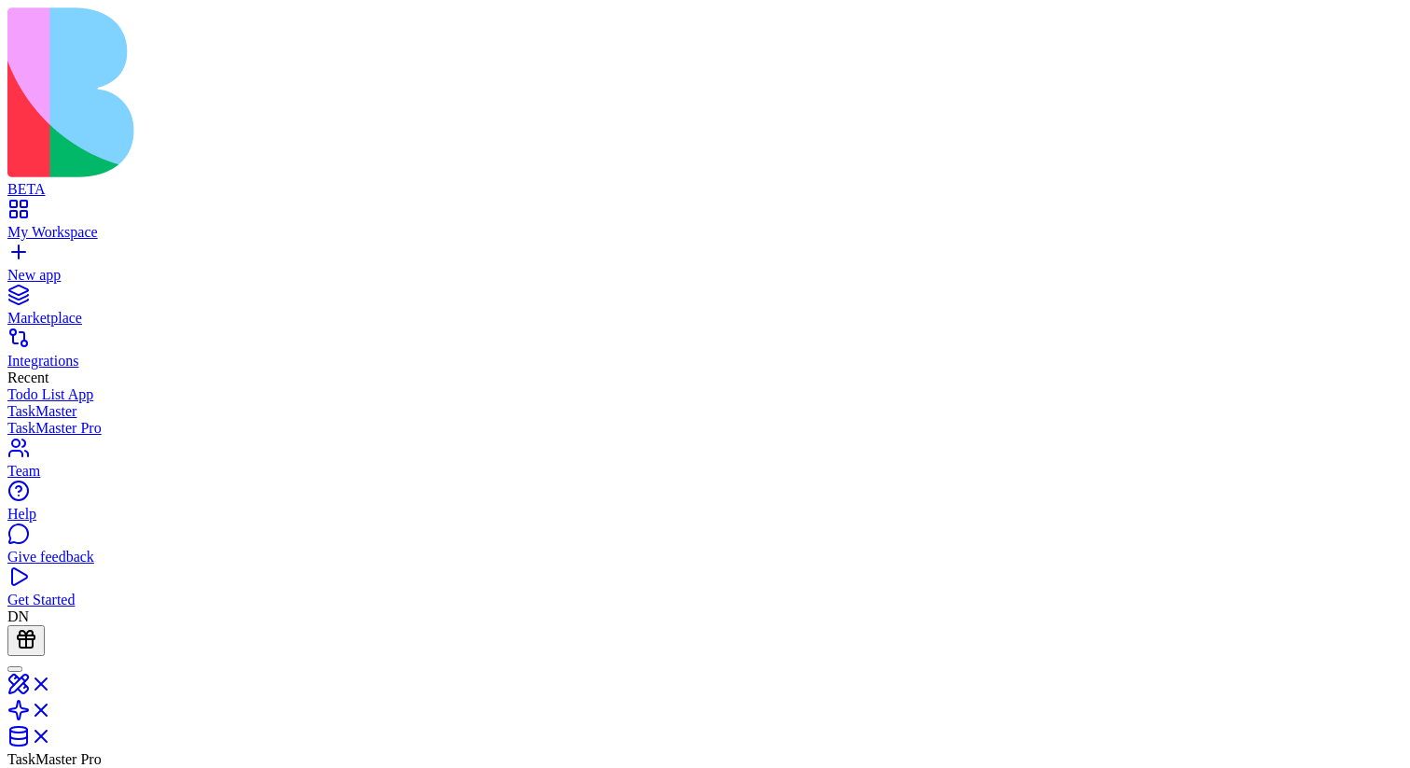
click at [52, 682] on link at bounding box center [29, 690] width 45 height 16
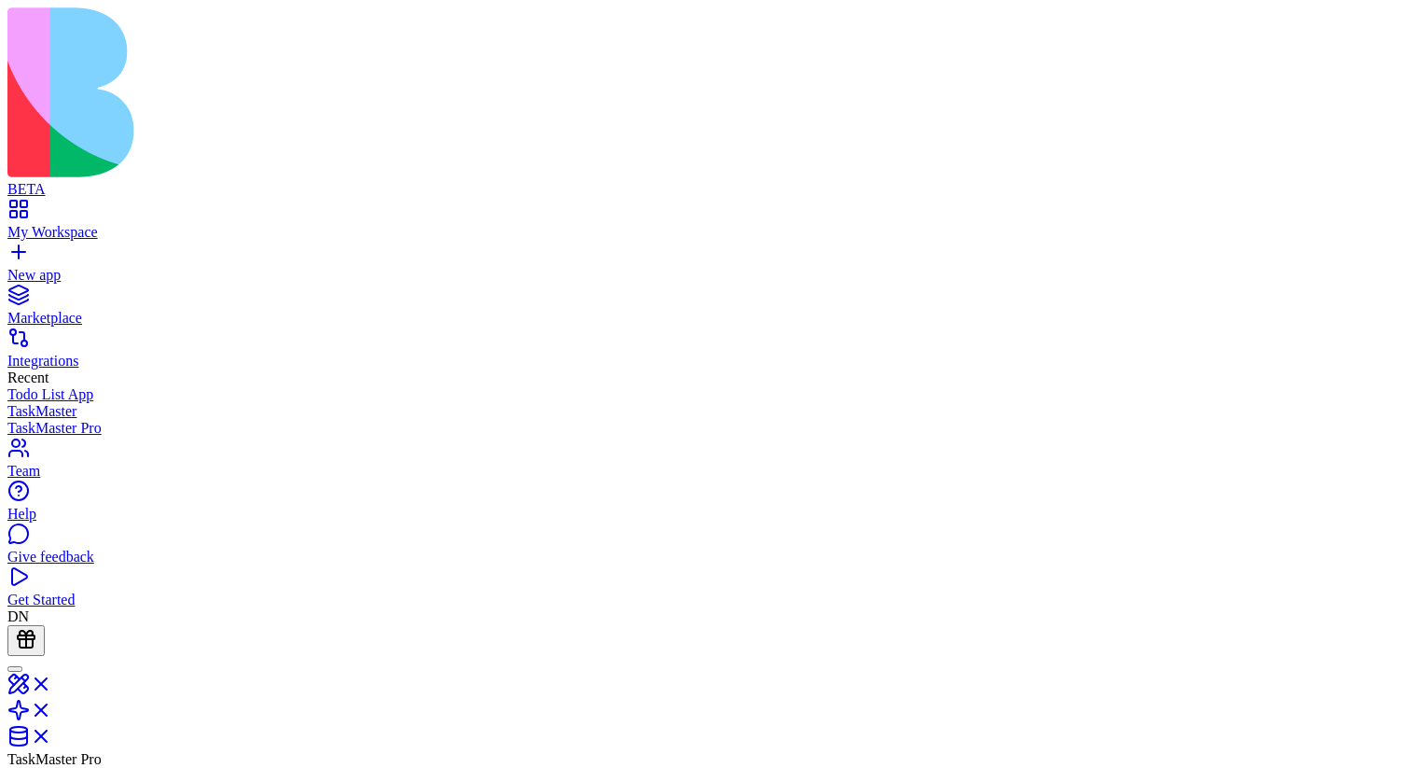
click at [52, 682] on link at bounding box center [29, 690] width 45 height 16
click at [52, 708] on link at bounding box center [29, 716] width 45 height 16
click at [52, 682] on link at bounding box center [29, 690] width 45 height 16
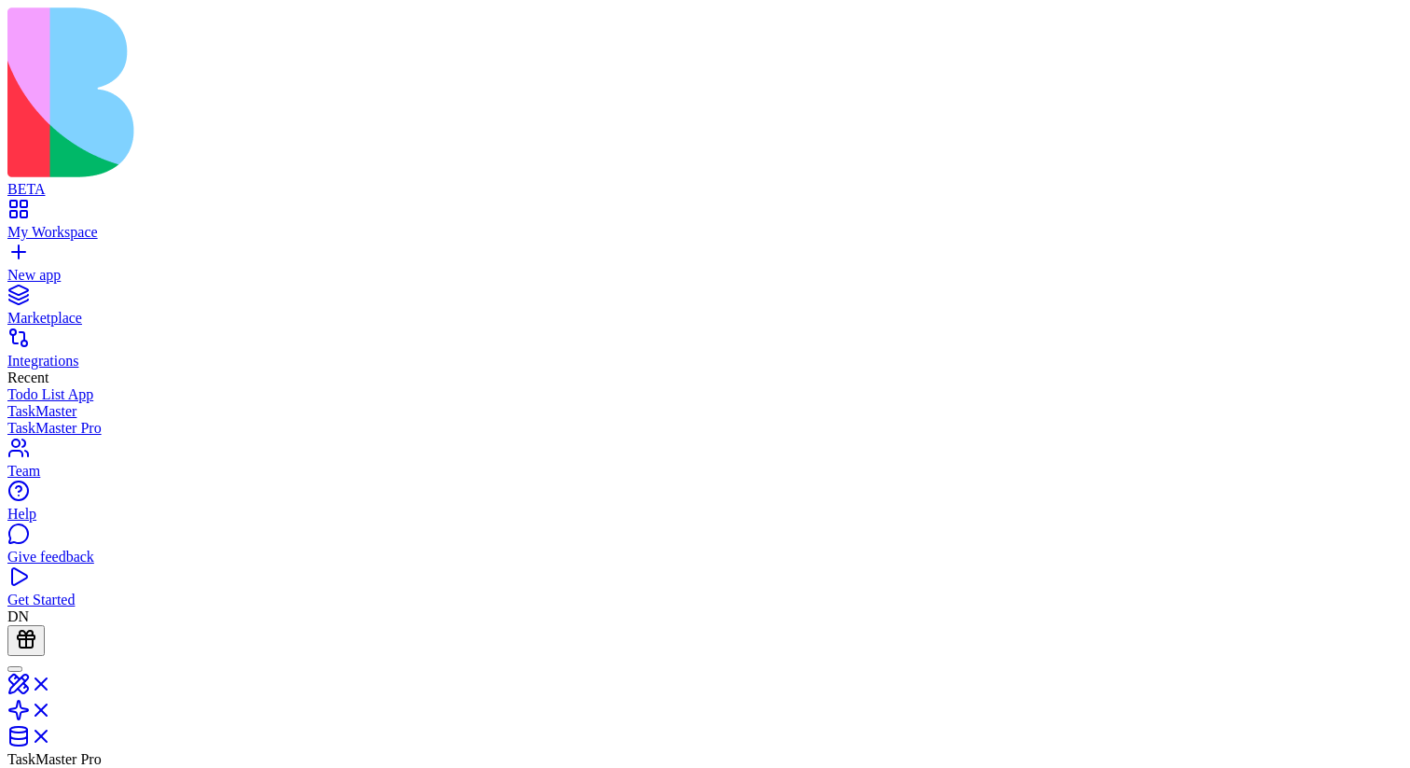
type textarea "*"
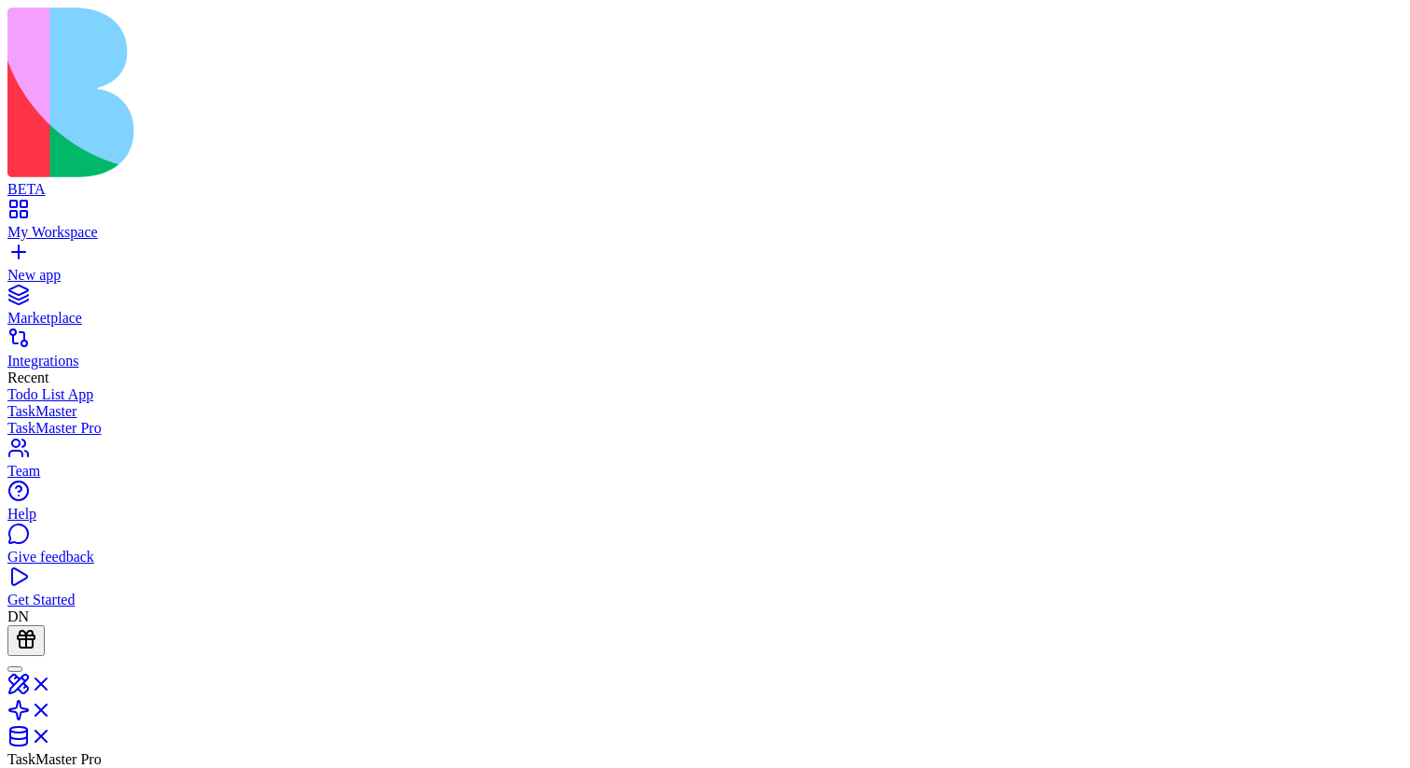
drag, startPoint x: 536, startPoint y: 974, endPoint x: 349, endPoint y: 923, distance: 194.1
click at [52, 682] on link at bounding box center [29, 690] width 45 height 16
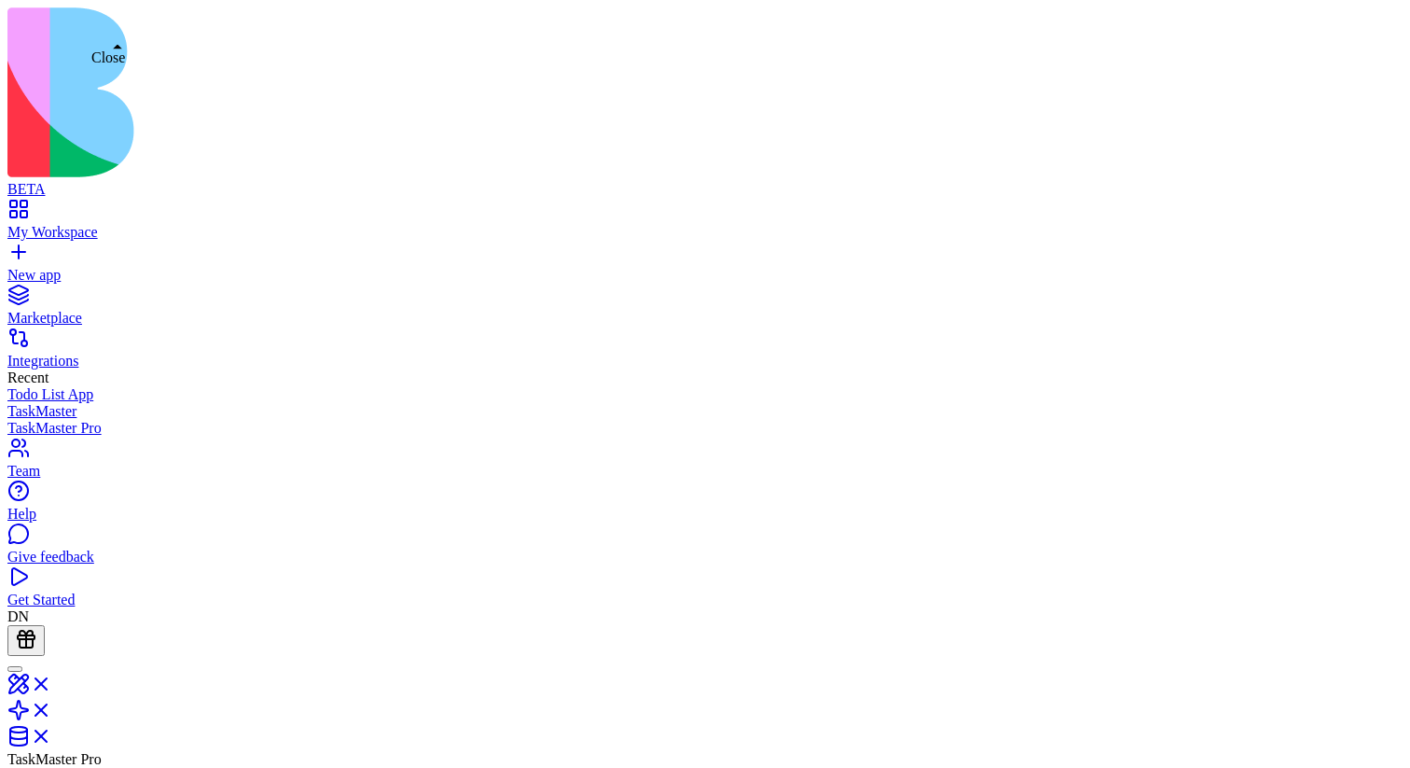
click at [52, 682] on link at bounding box center [29, 690] width 45 height 16
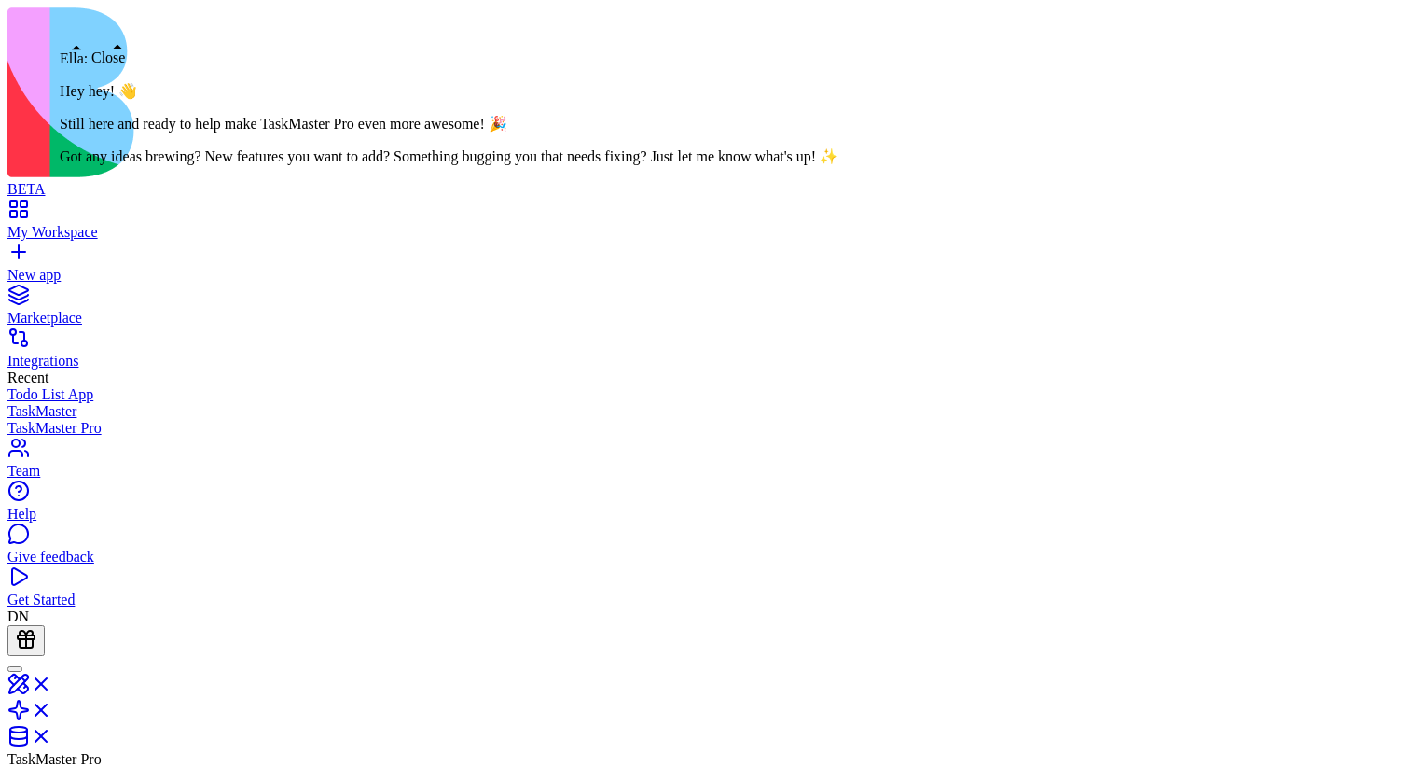
click at [52, 682] on link at bounding box center [29, 690] width 45 height 16
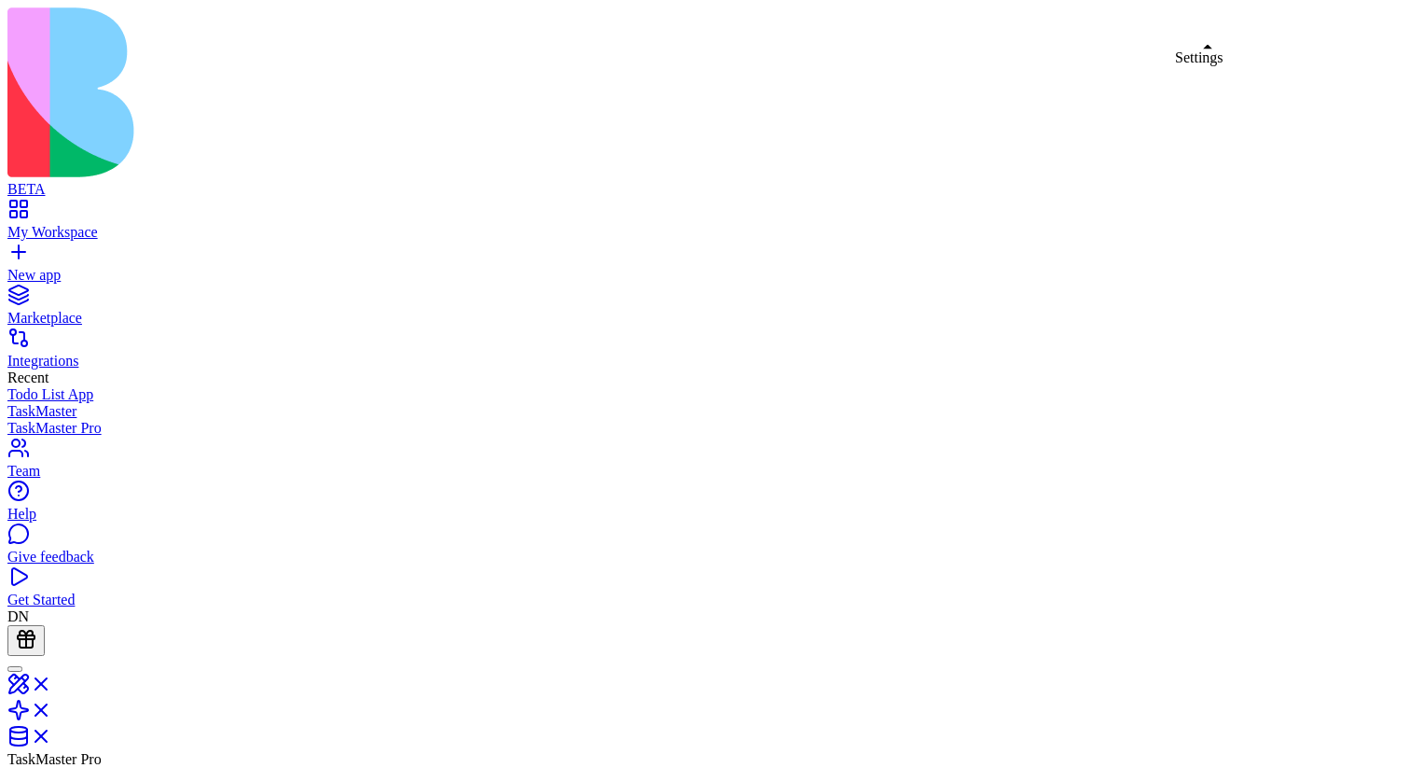
click at [52, 682] on link at bounding box center [29, 690] width 45 height 16
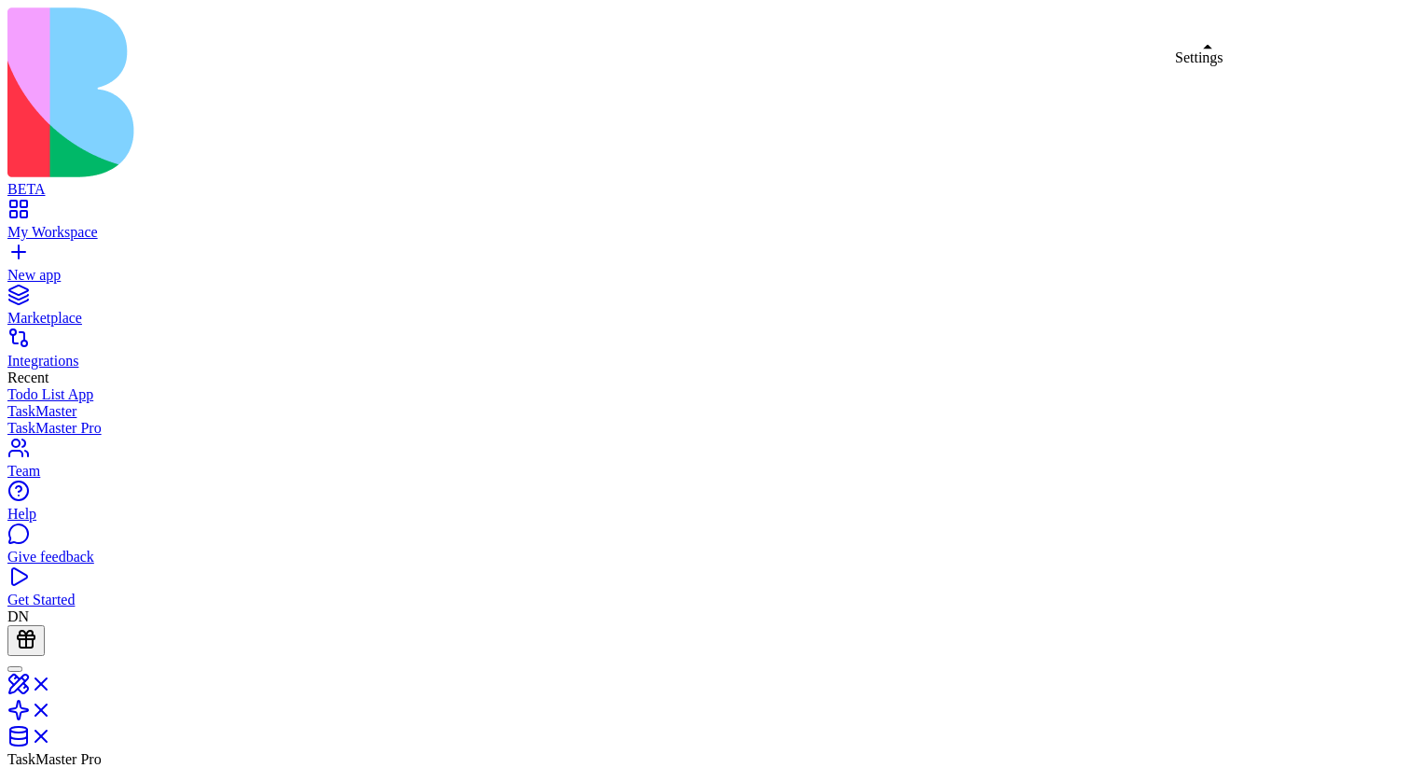
click at [52, 682] on link at bounding box center [29, 690] width 45 height 16
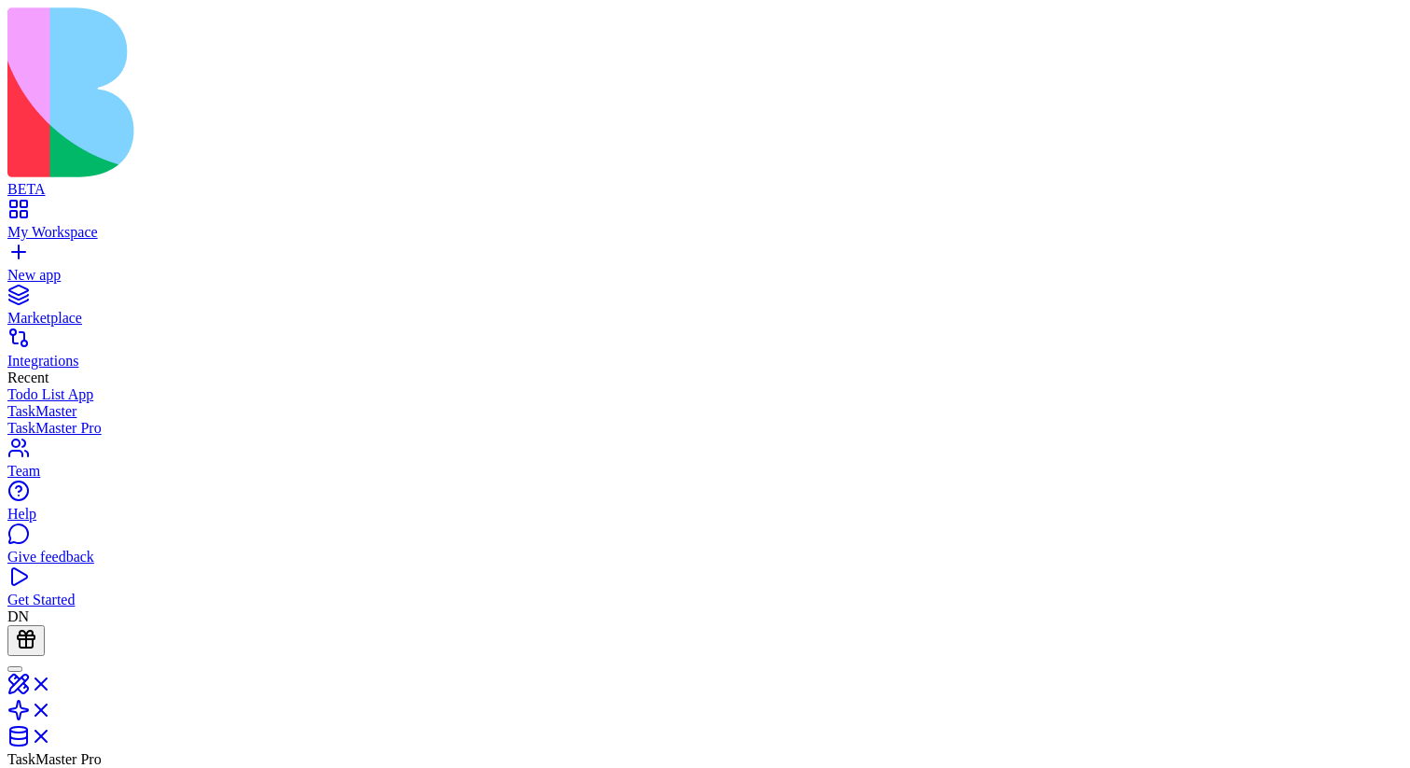
click at [52, 682] on link at bounding box center [29, 690] width 45 height 16
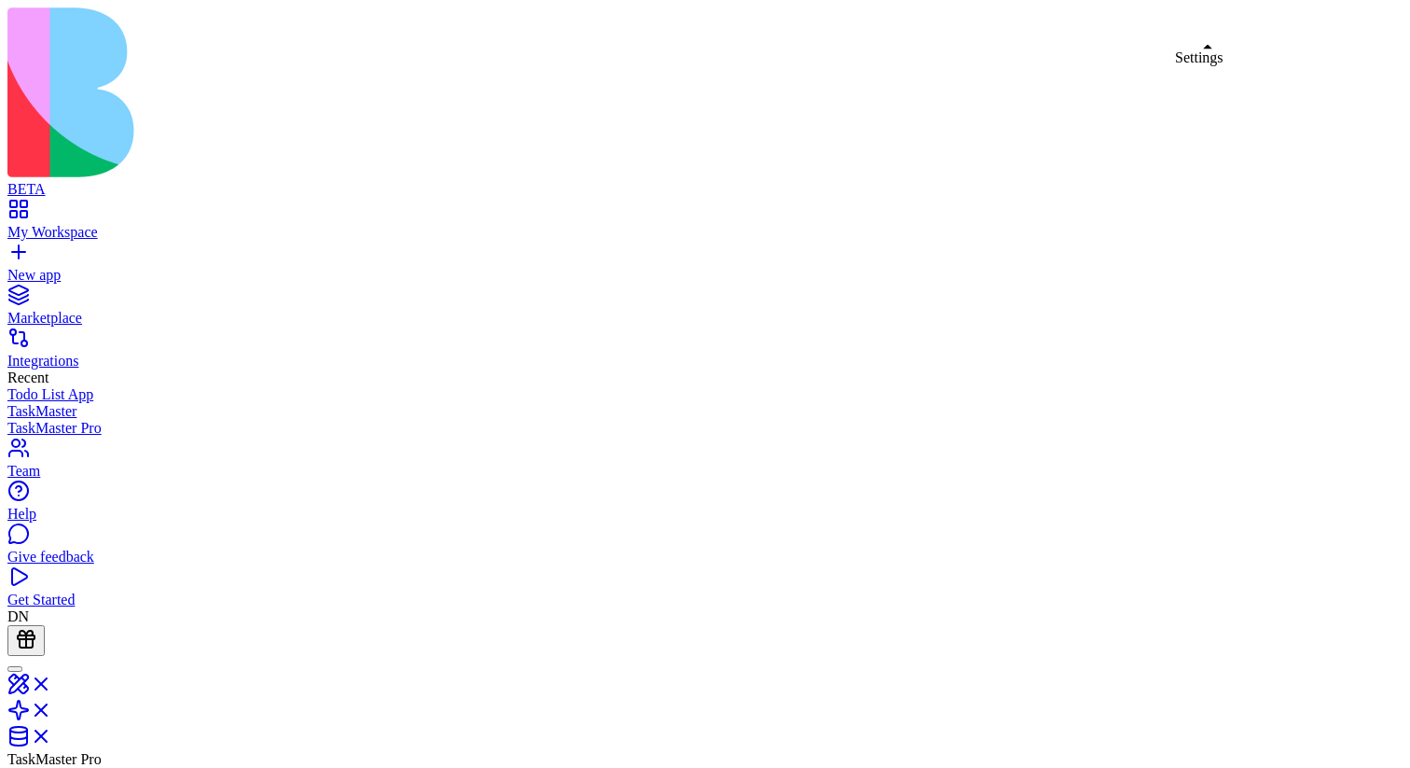
click at [52, 682] on link at bounding box center [29, 690] width 45 height 16
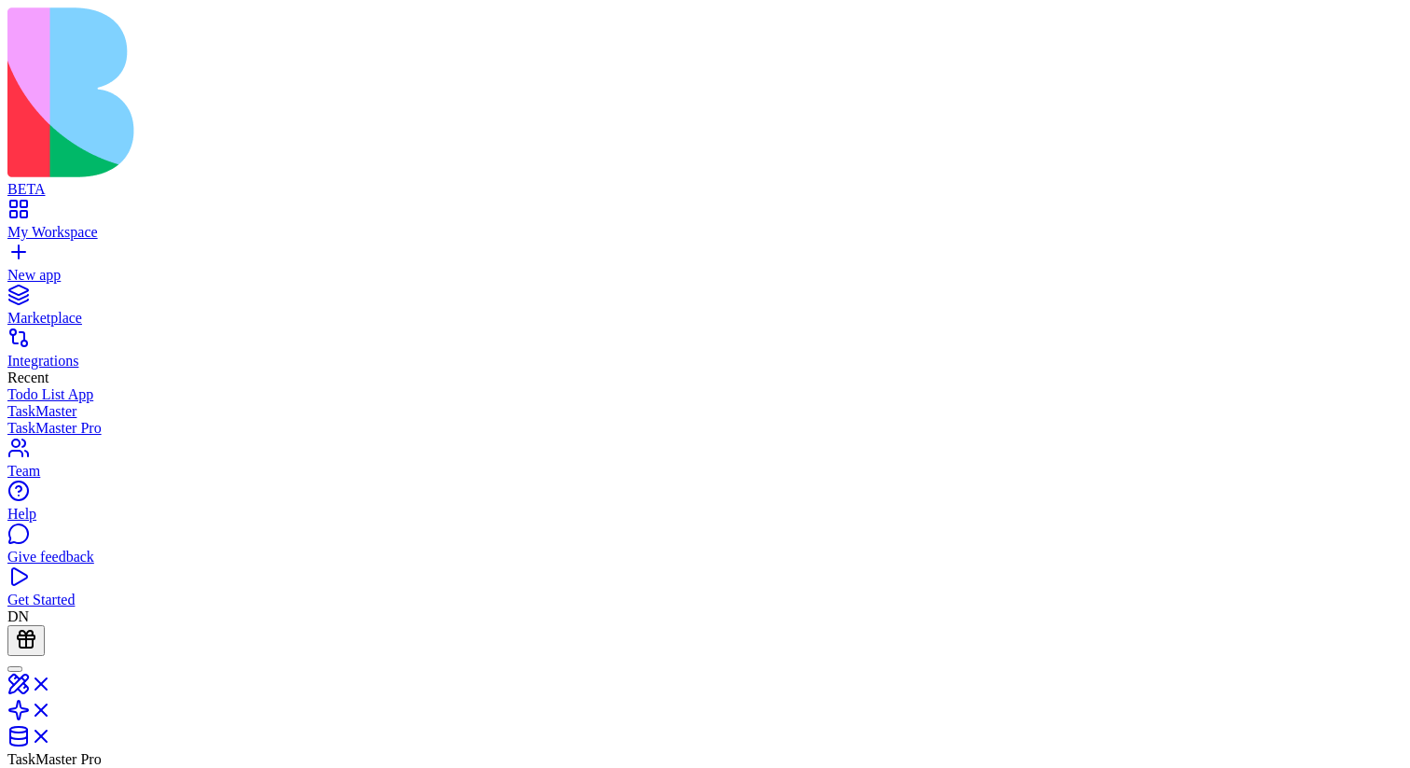
click at [52, 682] on link at bounding box center [29, 690] width 45 height 16
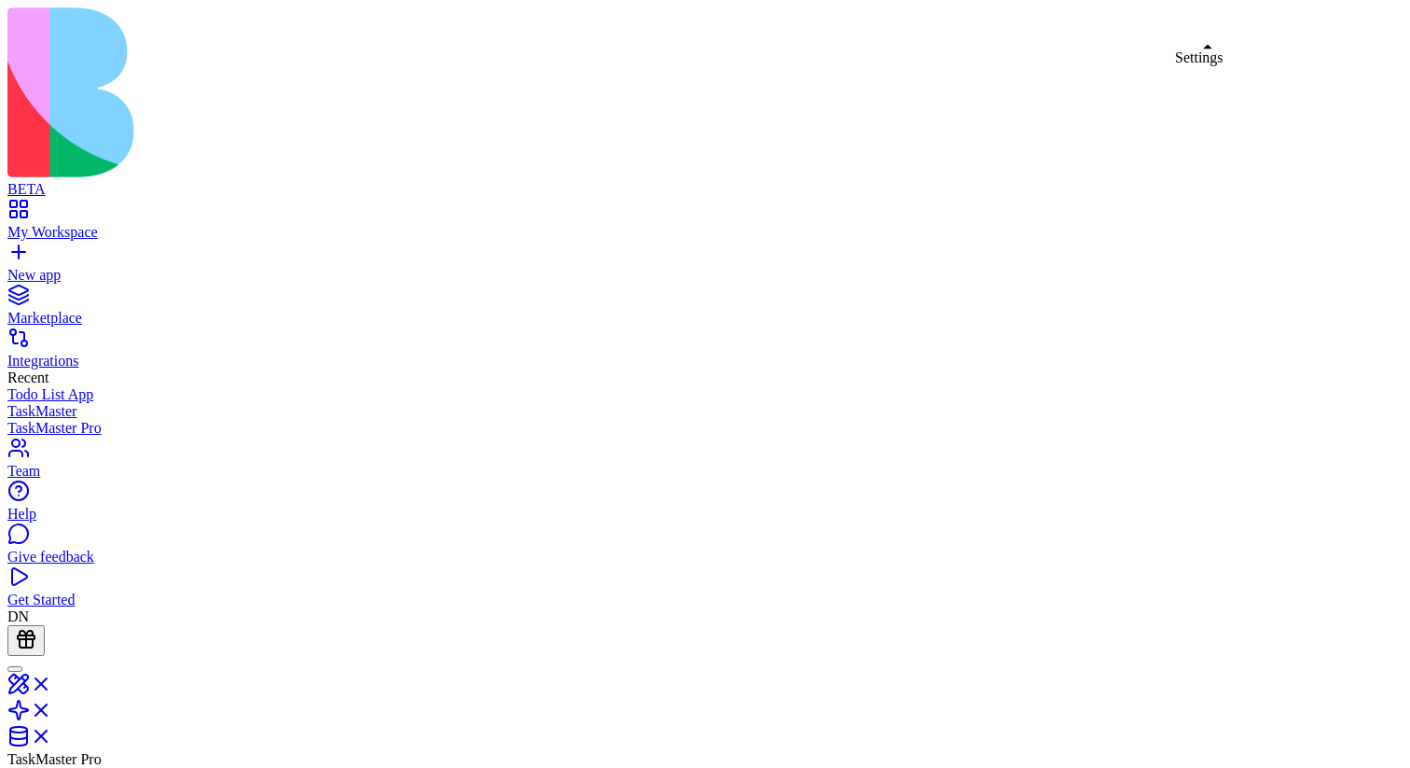
click at [52, 682] on link at bounding box center [29, 690] width 45 height 16
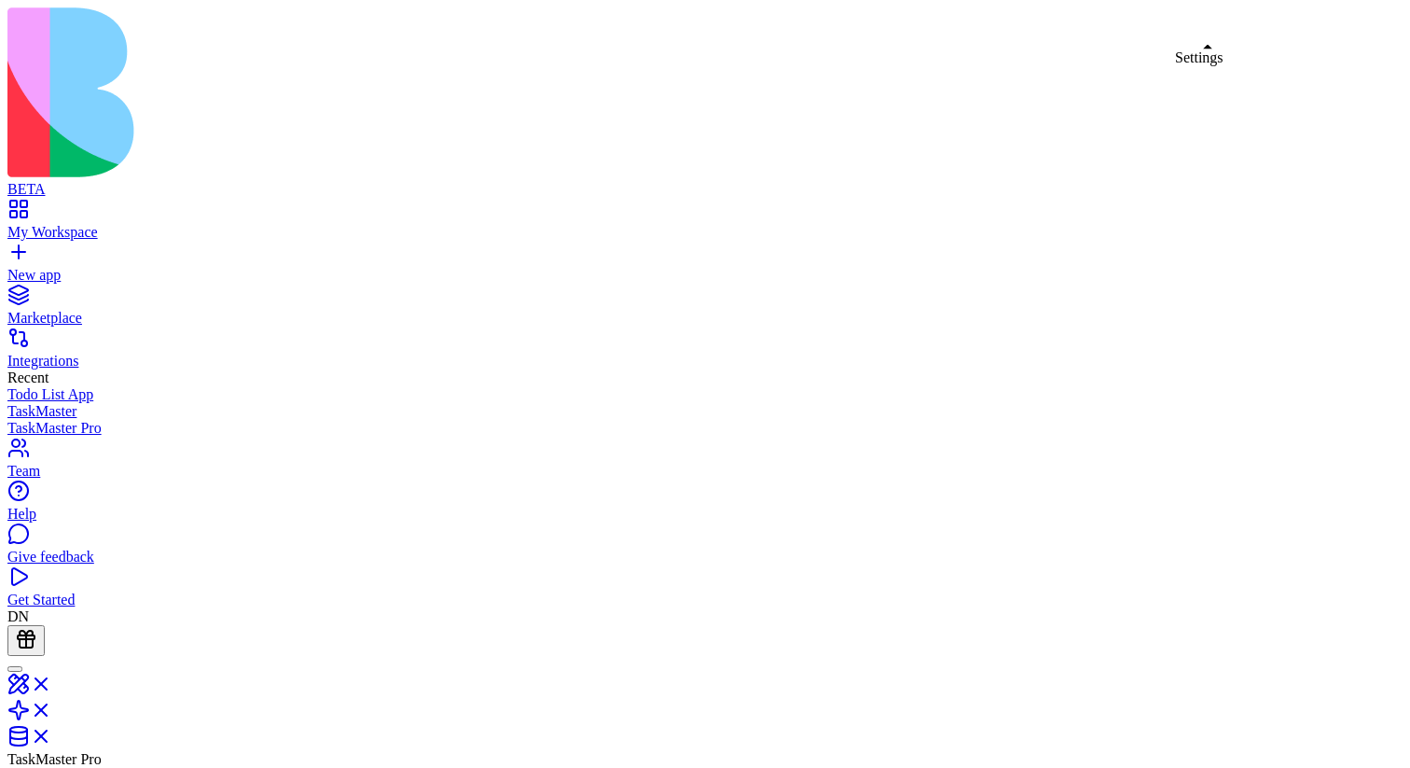
click at [52, 708] on link at bounding box center [29, 716] width 45 height 16
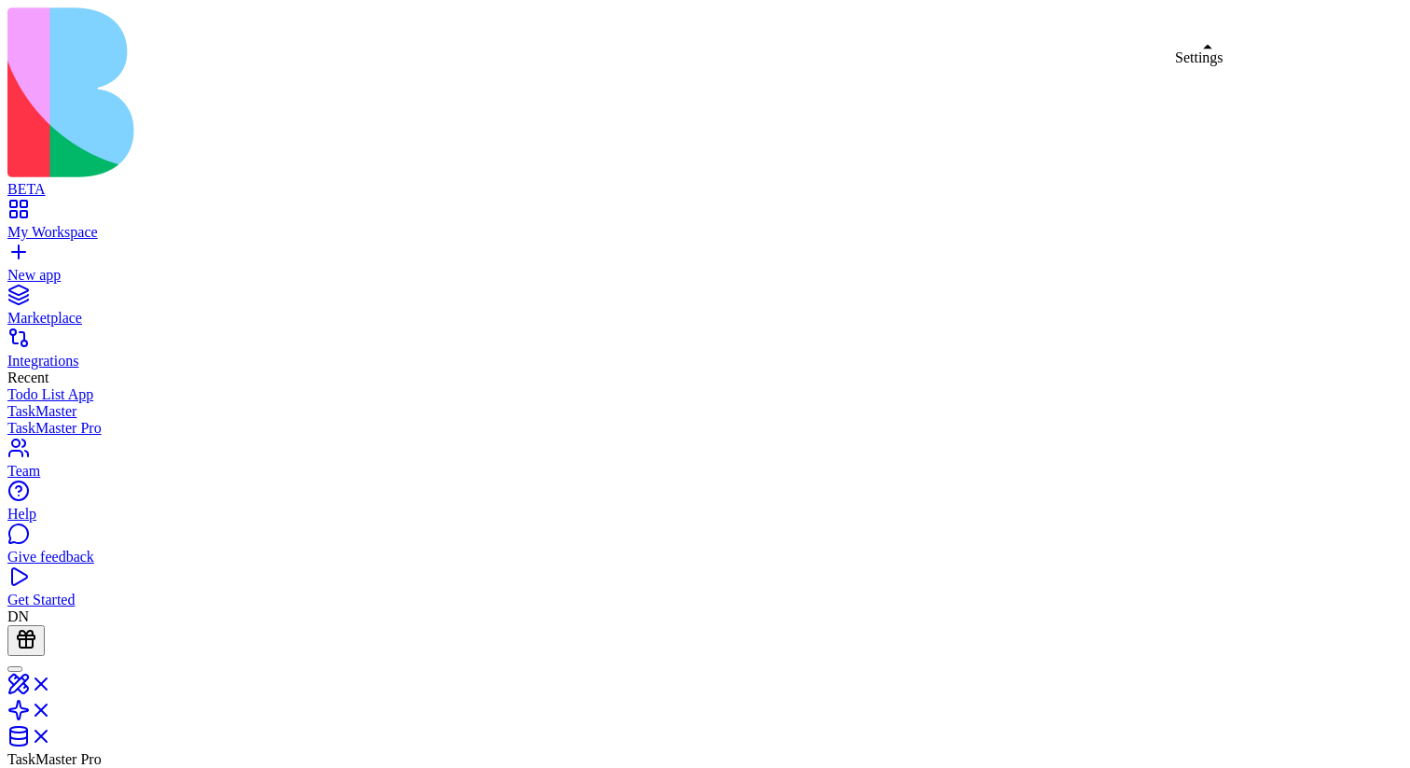
click at [52, 682] on link at bounding box center [29, 690] width 45 height 16
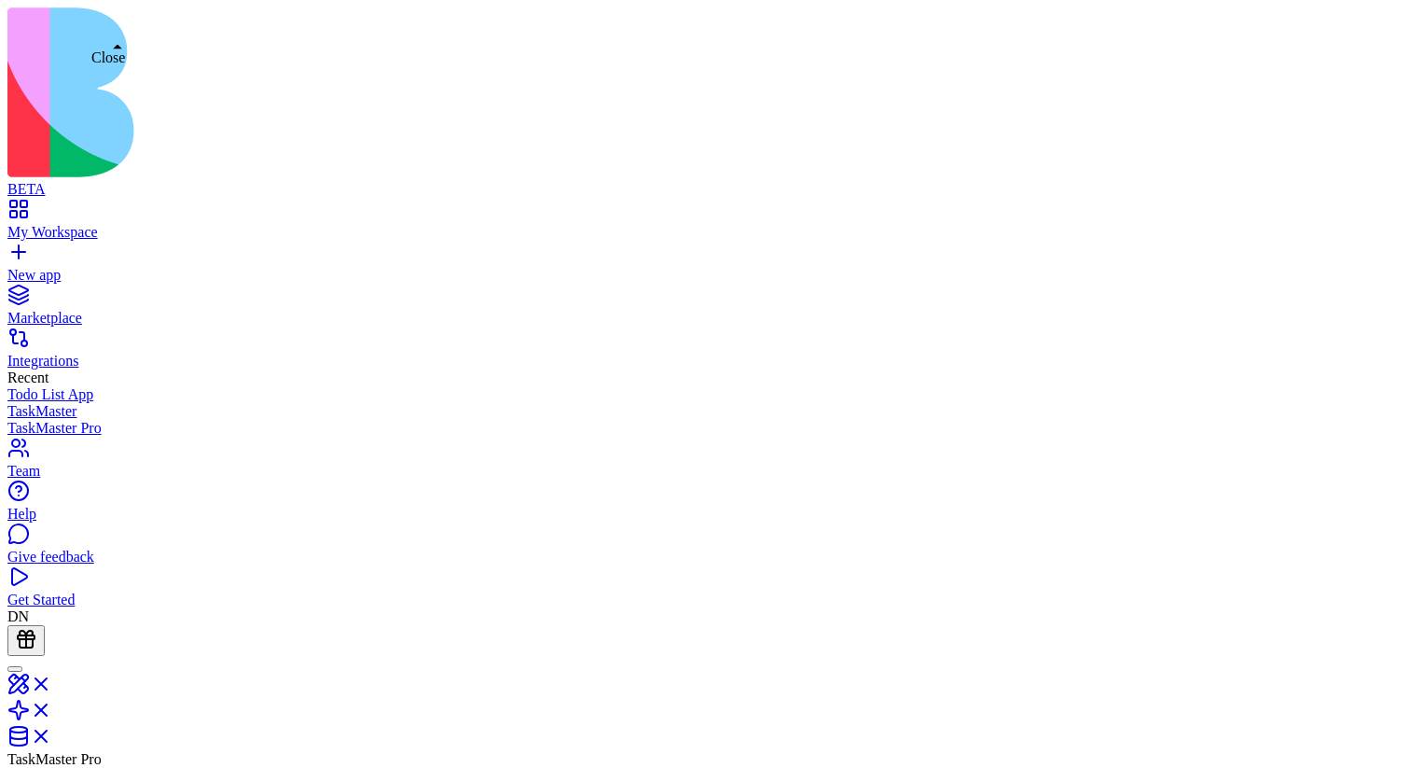
click at [52, 682] on link at bounding box center [29, 690] width 45 height 16
click at [52, 708] on link at bounding box center [29, 716] width 45 height 16
click at [52, 734] on link at bounding box center [29, 742] width 45 height 16
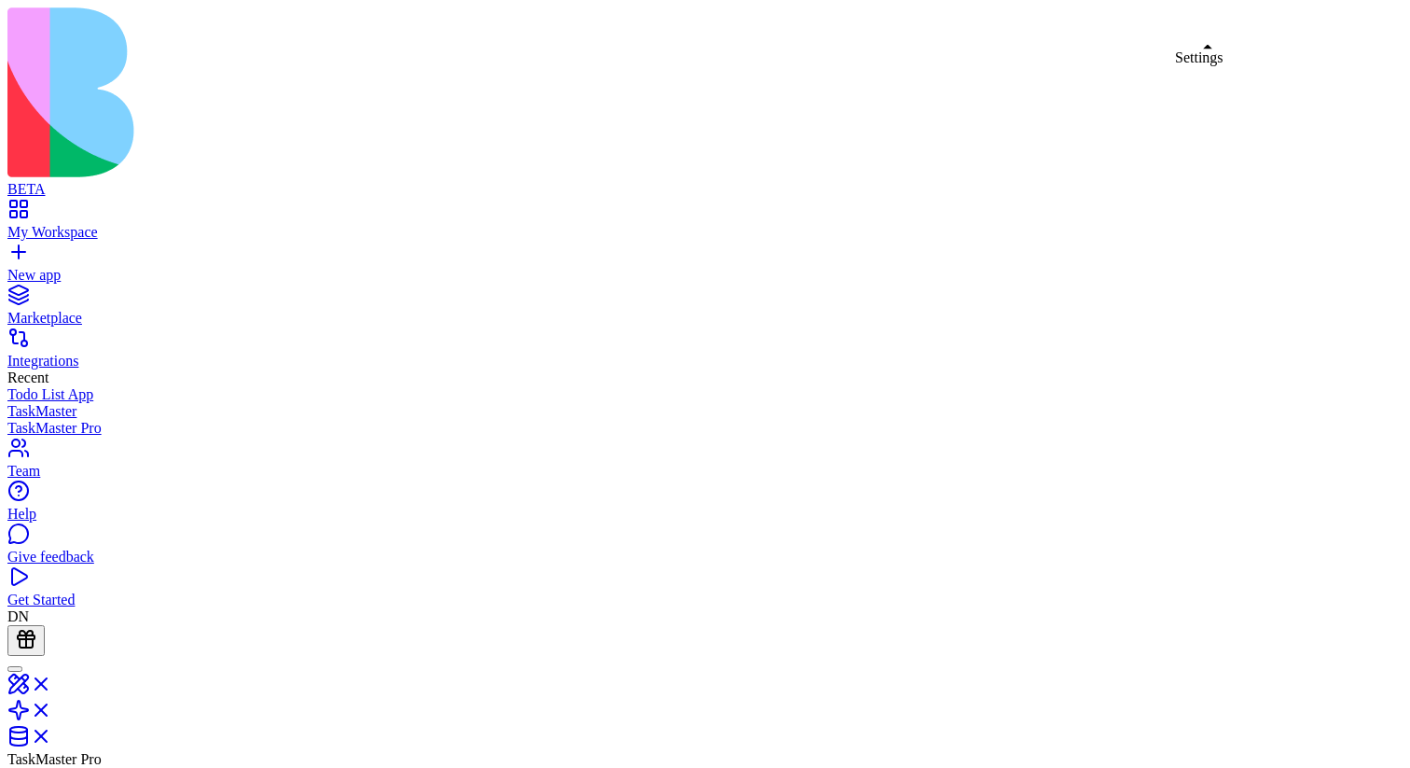
click at [52, 682] on link at bounding box center [29, 690] width 45 height 16
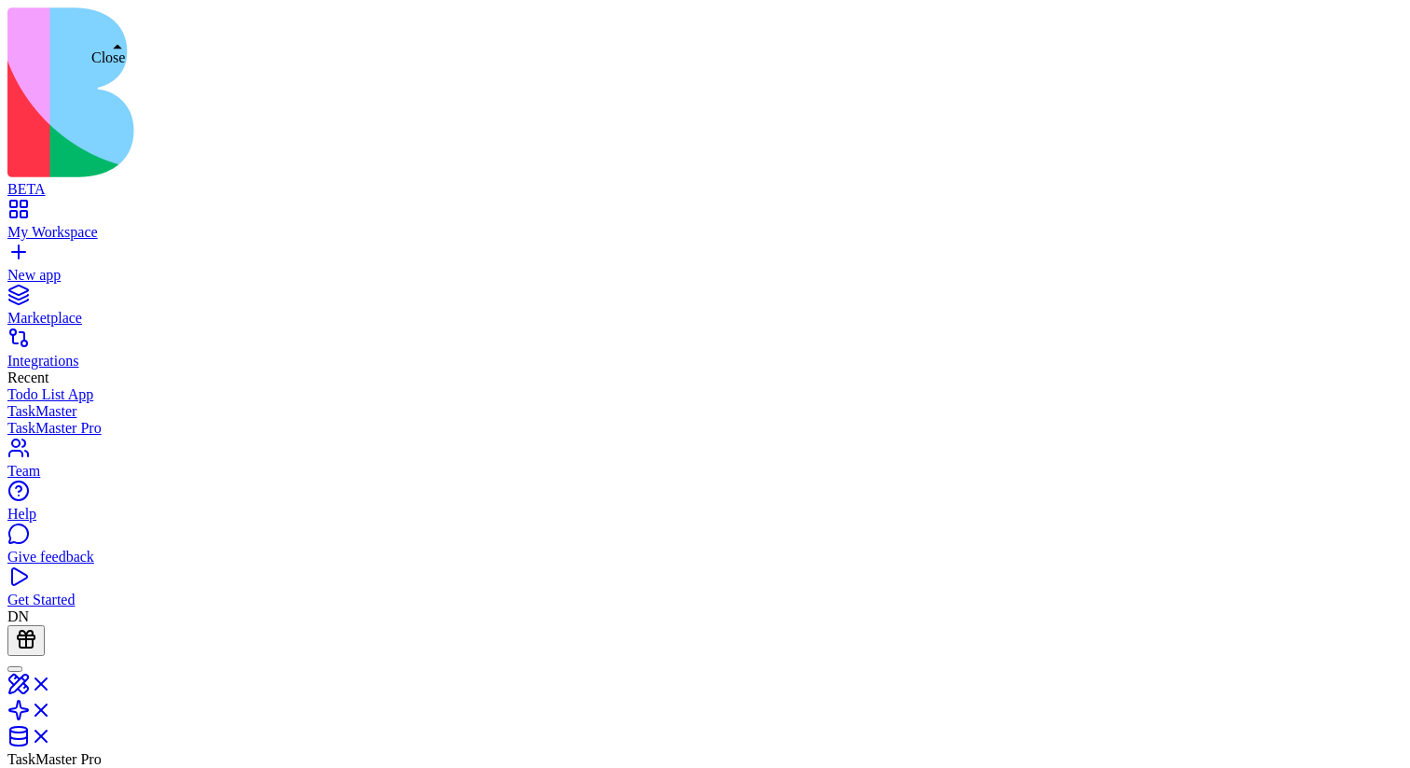
click at [52, 682] on link at bounding box center [29, 690] width 45 height 16
click at [52, 708] on link at bounding box center [29, 716] width 45 height 16
click at [52, 682] on link at bounding box center [29, 690] width 45 height 16
click at [52, 708] on link at bounding box center [29, 716] width 45 height 16
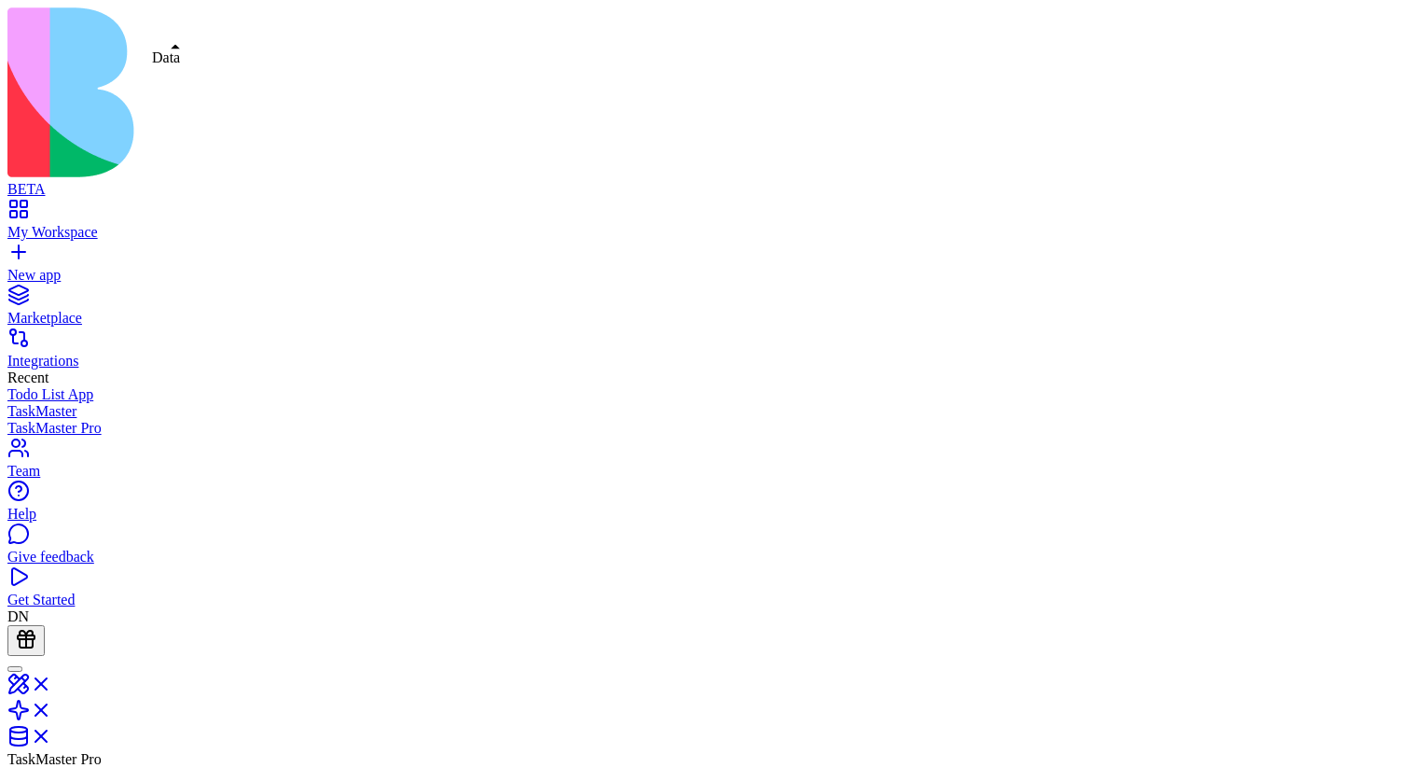
click at [52, 734] on link at bounding box center [29, 742] width 45 height 16
click at [52, 708] on link at bounding box center [29, 716] width 45 height 16
click at [52, 682] on link at bounding box center [29, 690] width 45 height 16
click at [52, 708] on link at bounding box center [29, 716] width 45 height 16
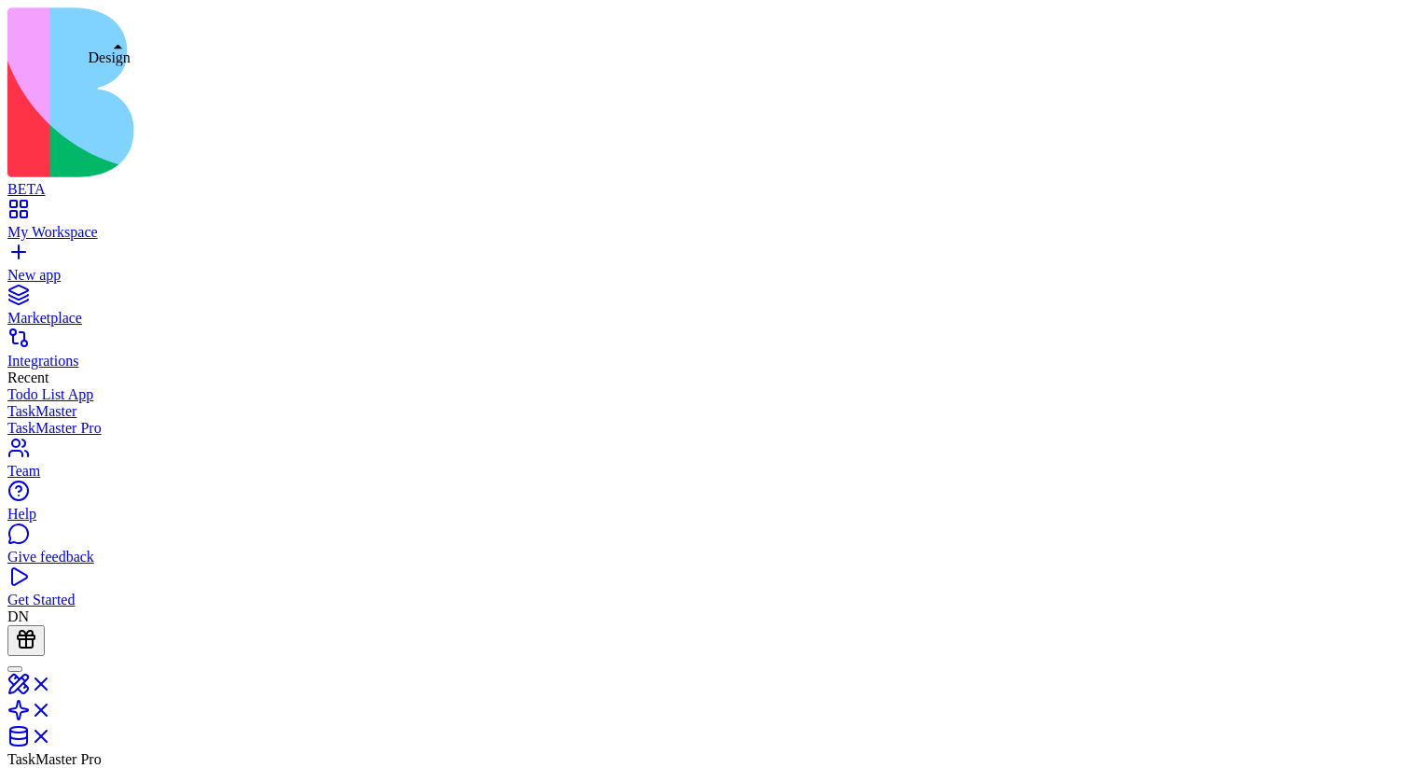
click at [52, 682] on link at bounding box center [29, 690] width 45 height 16
click at [52, 734] on link at bounding box center [29, 742] width 45 height 16
click at [52, 708] on link at bounding box center [29, 716] width 45 height 16
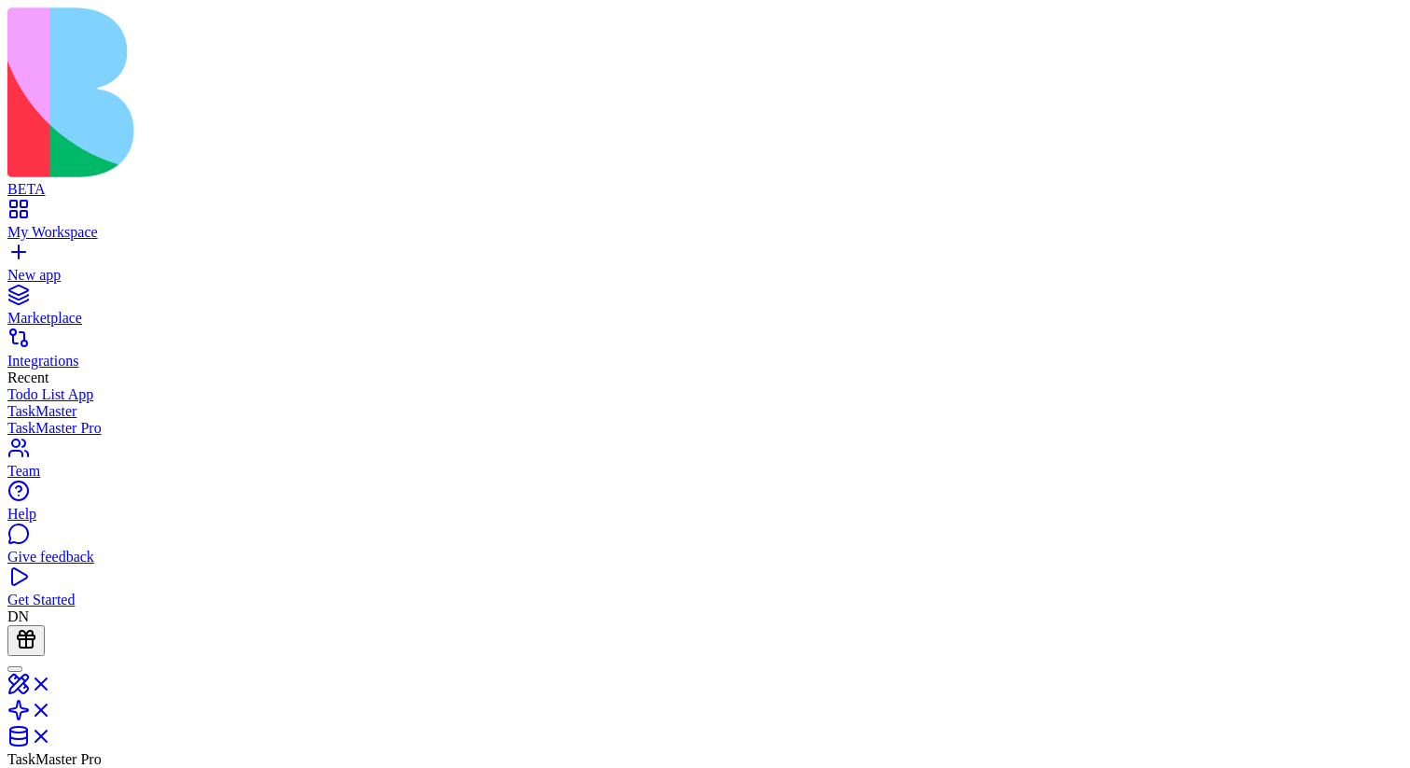
click at [52, 708] on link at bounding box center [29, 716] width 45 height 16
click at [52, 682] on link at bounding box center [29, 690] width 45 height 16
click at [52, 708] on link at bounding box center [29, 716] width 45 height 16
click at [52, 734] on link at bounding box center [29, 742] width 45 height 16
click at [52, 708] on link at bounding box center [29, 716] width 45 height 16
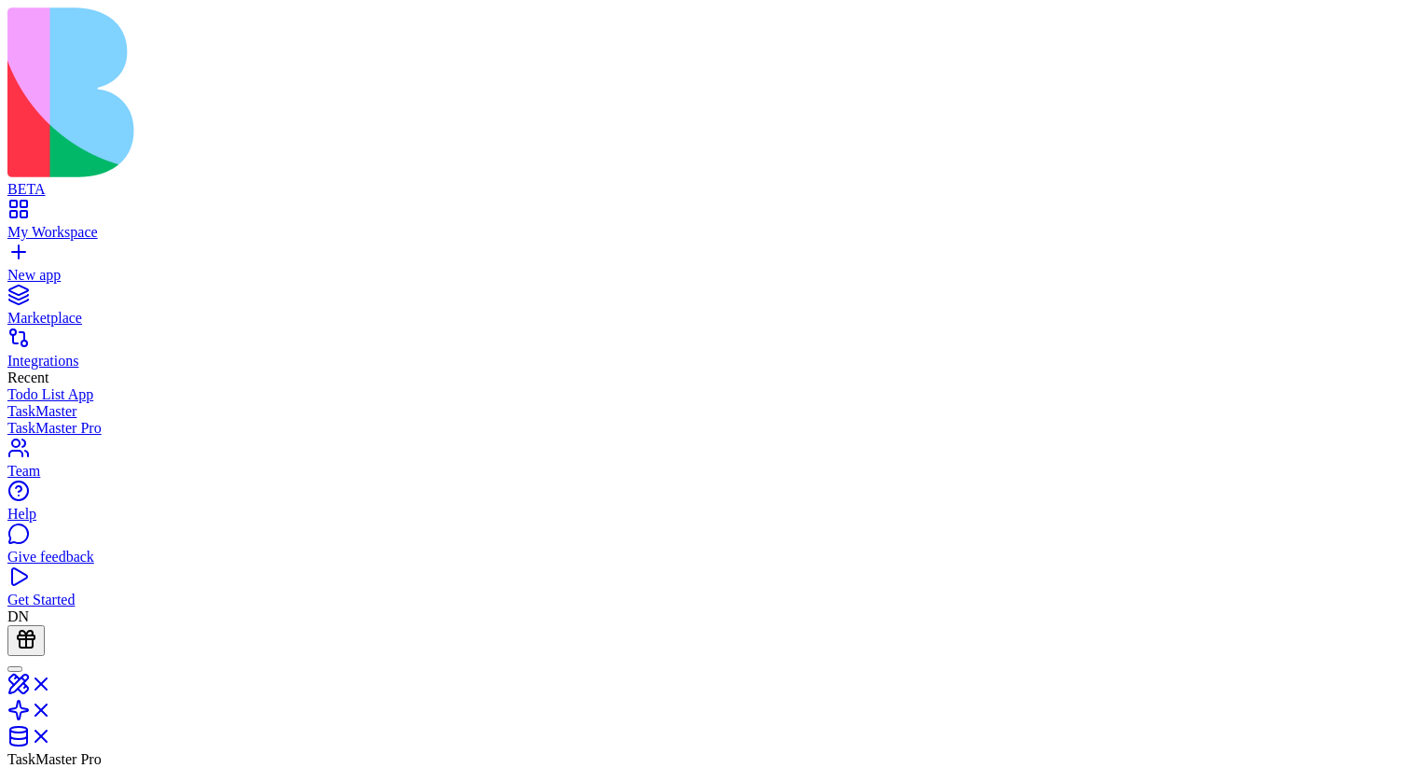
click at [52, 682] on link at bounding box center [29, 690] width 45 height 16
click at [52, 708] on link at bounding box center [29, 716] width 45 height 16
click at [52, 734] on link at bounding box center [29, 742] width 45 height 16
click at [52, 708] on link at bounding box center [29, 716] width 45 height 16
click at [52, 682] on link at bounding box center [29, 690] width 45 height 16
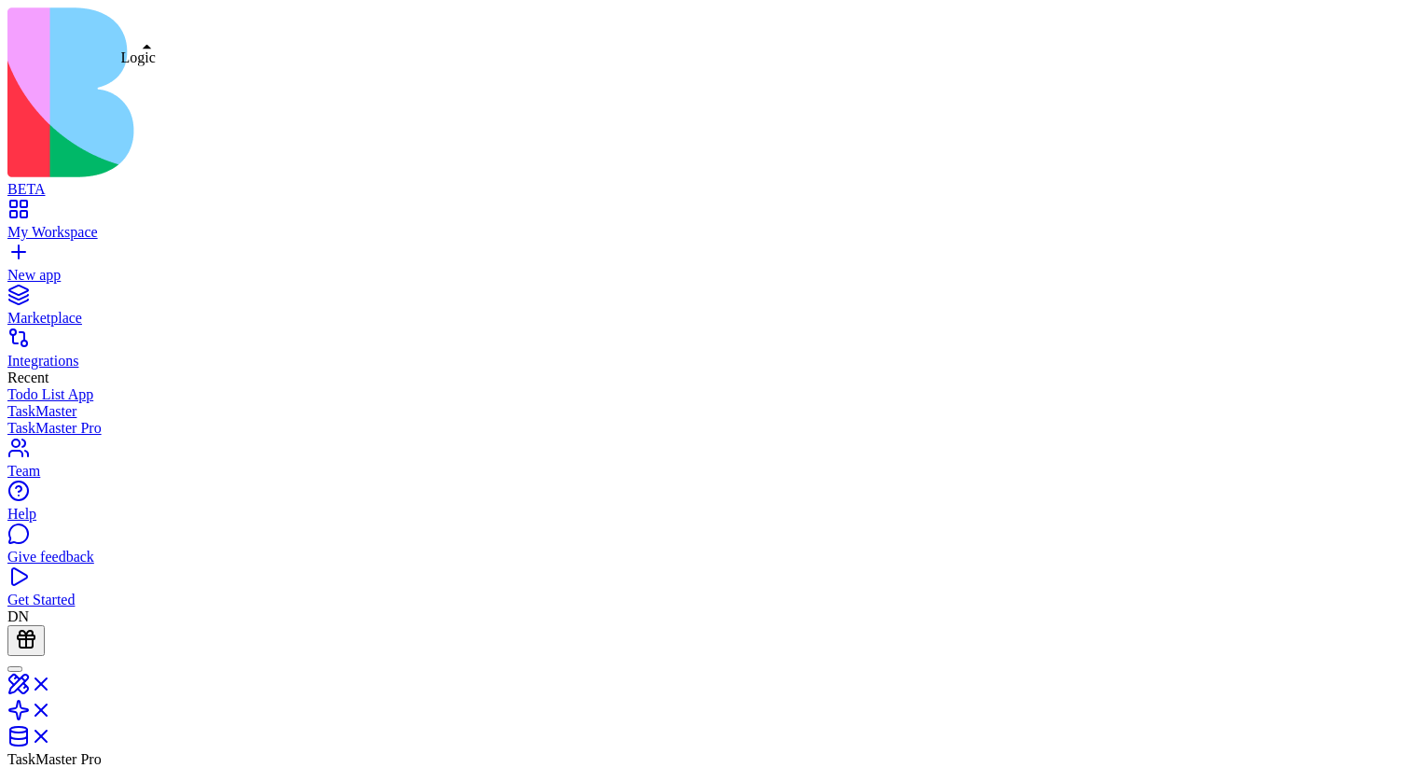
click at [52, 708] on link at bounding box center [29, 716] width 45 height 16
click at [52, 734] on link at bounding box center [29, 742] width 45 height 16
click at [52, 682] on link at bounding box center [29, 690] width 45 height 16
click at [52, 708] on link at bounding box center [29, 716] width 45 height 16
click at [63, 767] on button "Launch" at bounding box center [35, 778] width 56 height 20
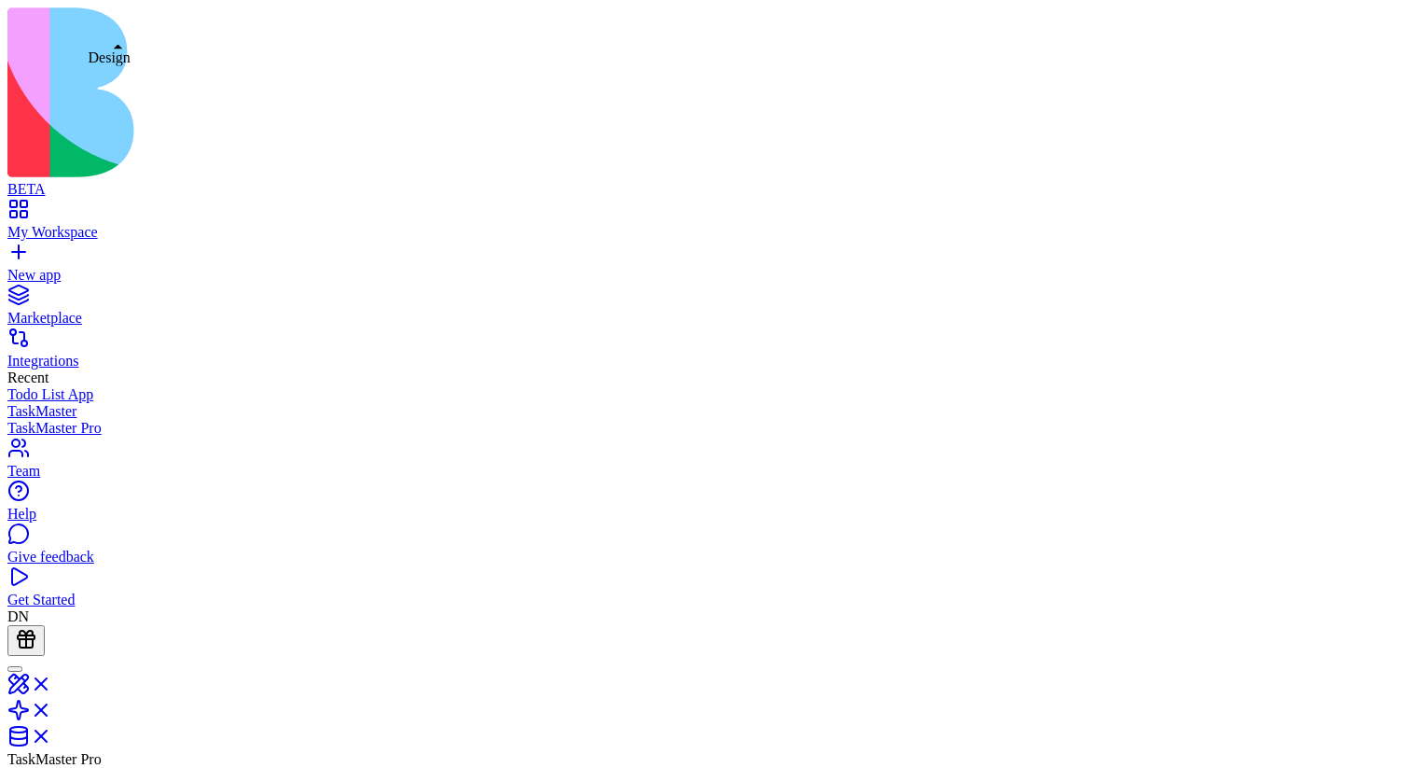
click at [52, 682] on link at bounding box center [29, 690] width 45 height 16
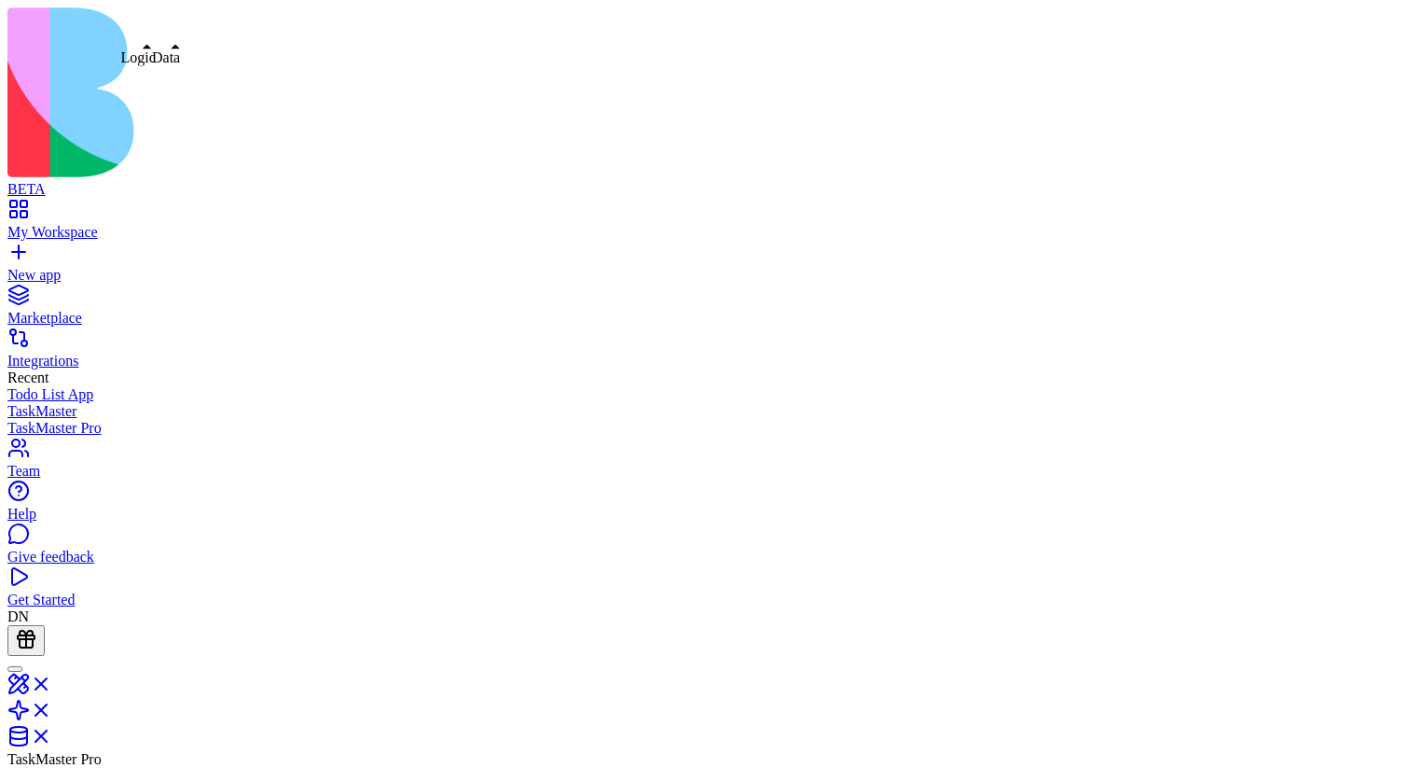
click at [52, 708] on link at bounding box center [29, 716] width 45 height 16
click at [52, 734] on link at bounding box center [29, 742] width 45 height 16
click at [52, 682] on link at bounding box center [29, 690] width 45 height 16
click at [52, 708] on link at bounding box center [29, 716] width 45 height 16
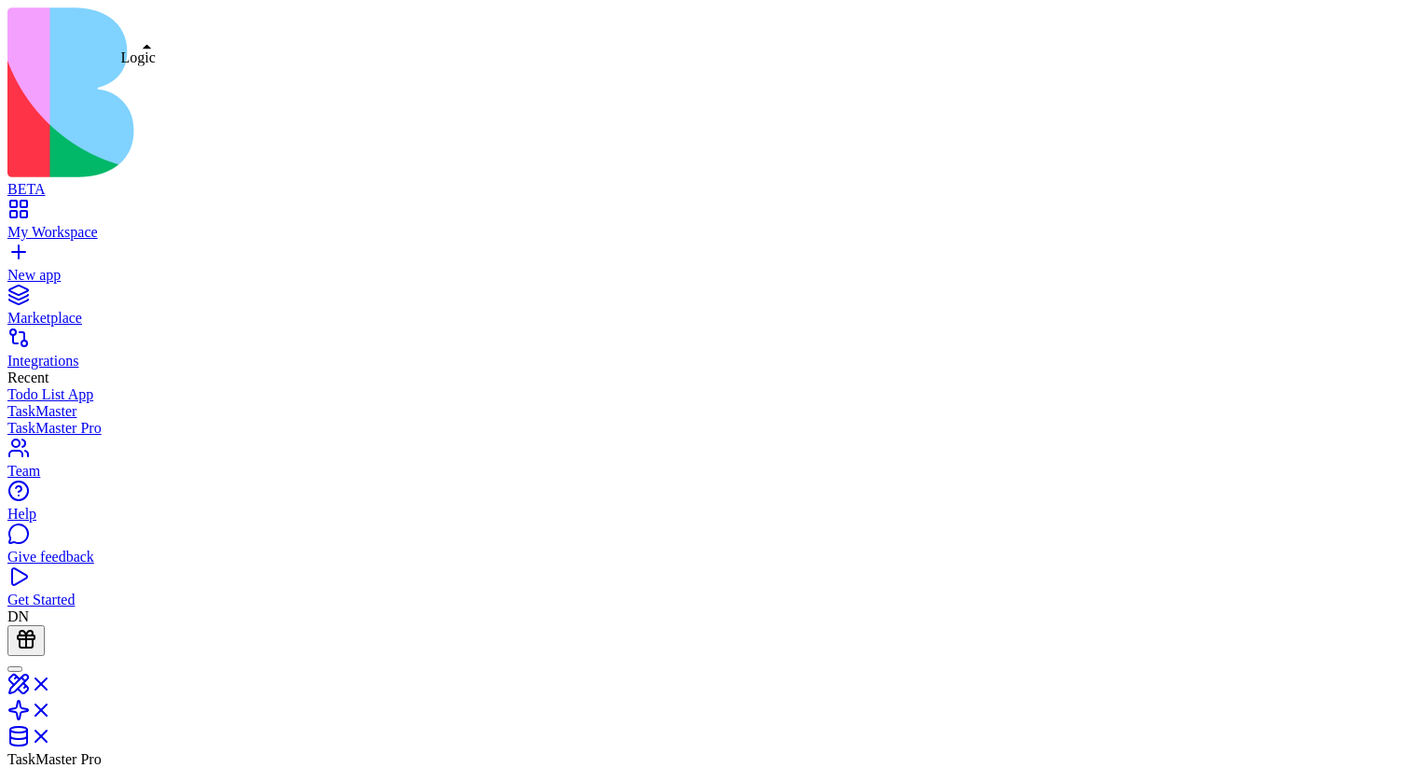
click at [52, 708] on link at bounding box center [29, 716] width 45 height 16
click at [52, 734] on link at bounding box center [29, 742] width 45 height 16
click at [52, 708] on link at bounding box center [29, 716] width 45 height 16
click at [52, 682] on link at bounding box center [29, 690] width 45 height 16
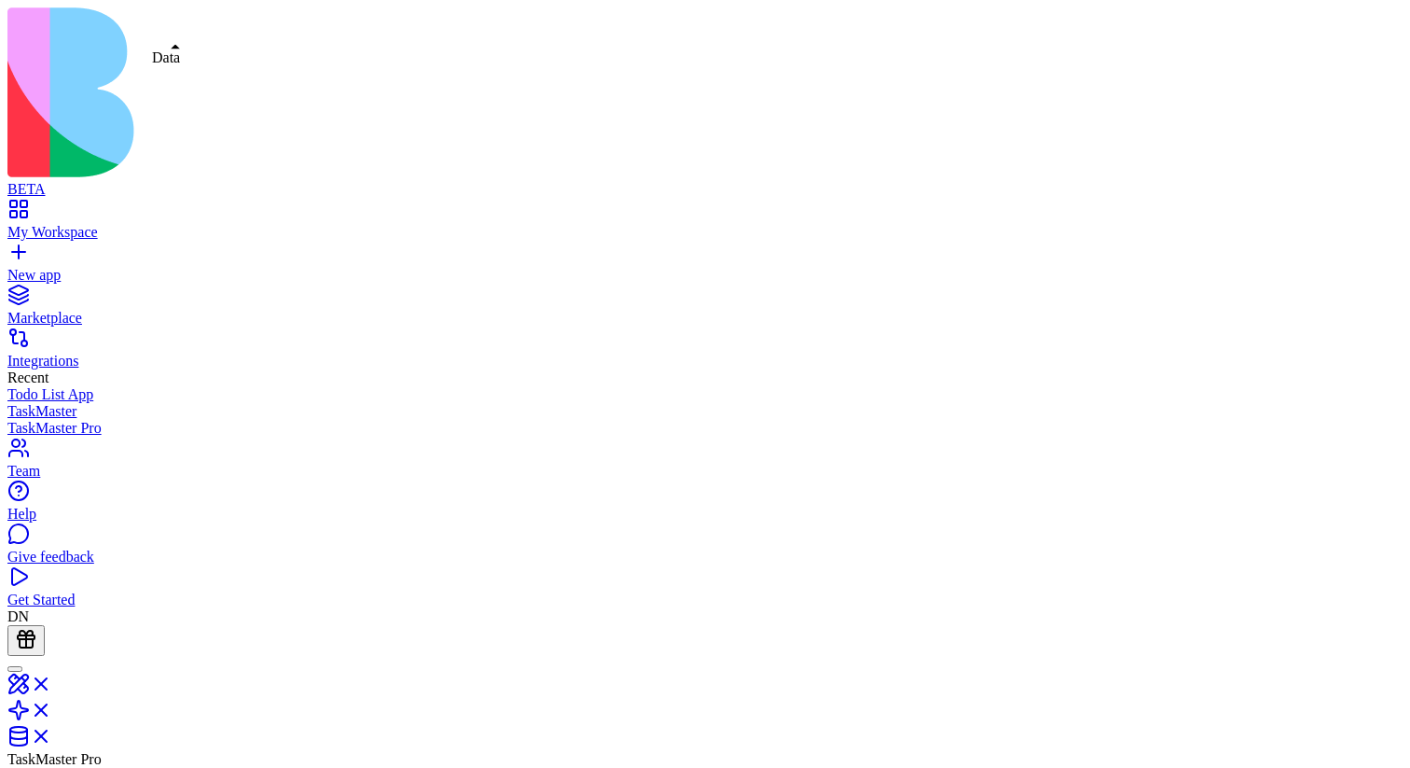
click at [52, 734] on link at bounding box center [29, 742] width 45 height 16
click at [52, 708] on link at bounding box center [29, 716] width 45 height 16
click at [52, 682] on link at bounding box center [29, 690] width 45 height 16
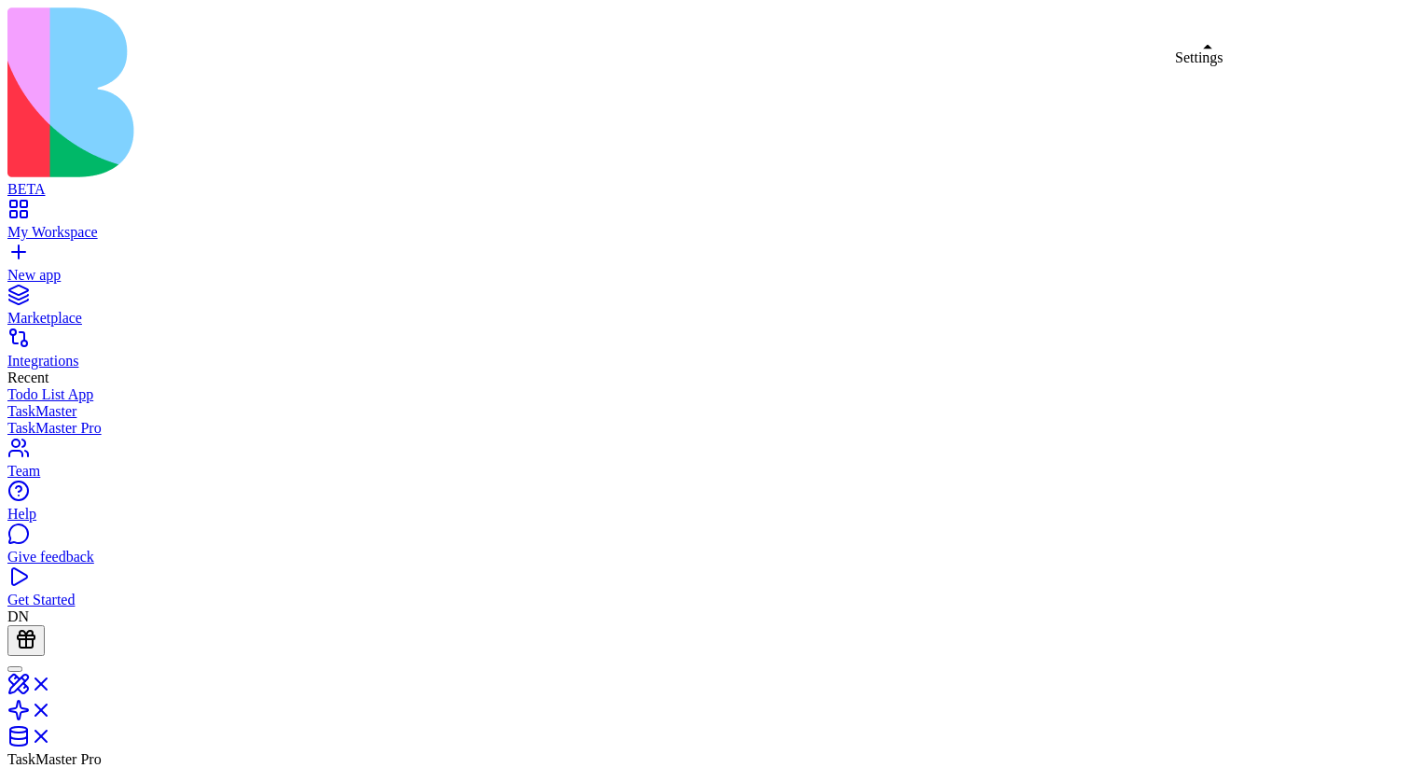
click at [52, 734] on link at bounding box center [29, 742] width 45 height 16
click at [52, 708] on link at bounding box center [29, 716] width 45 height 16
click at [52, 734] on link at bounding box center [29, 742] width 45 height 16
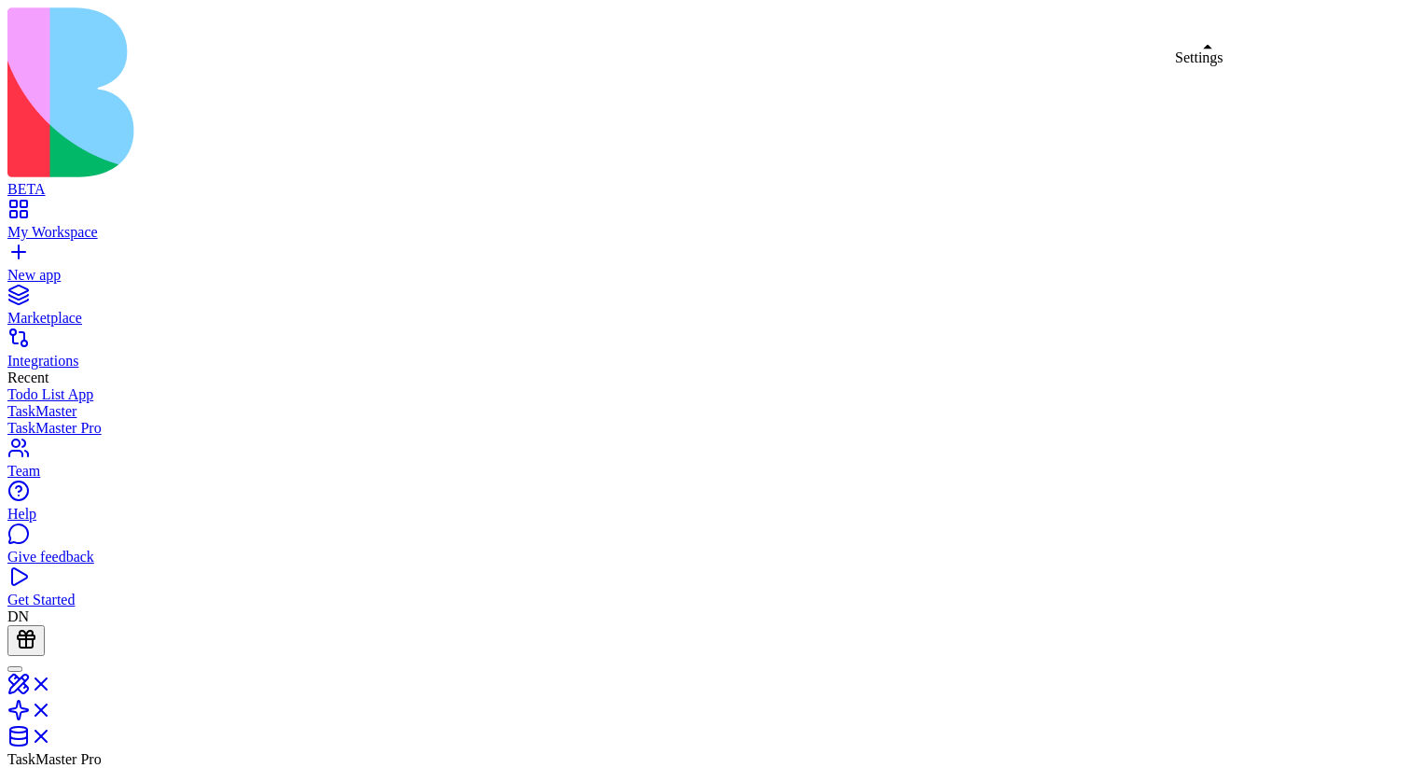
click at [52, 734] on link at bounding box center [29, 742] width 45 height 16
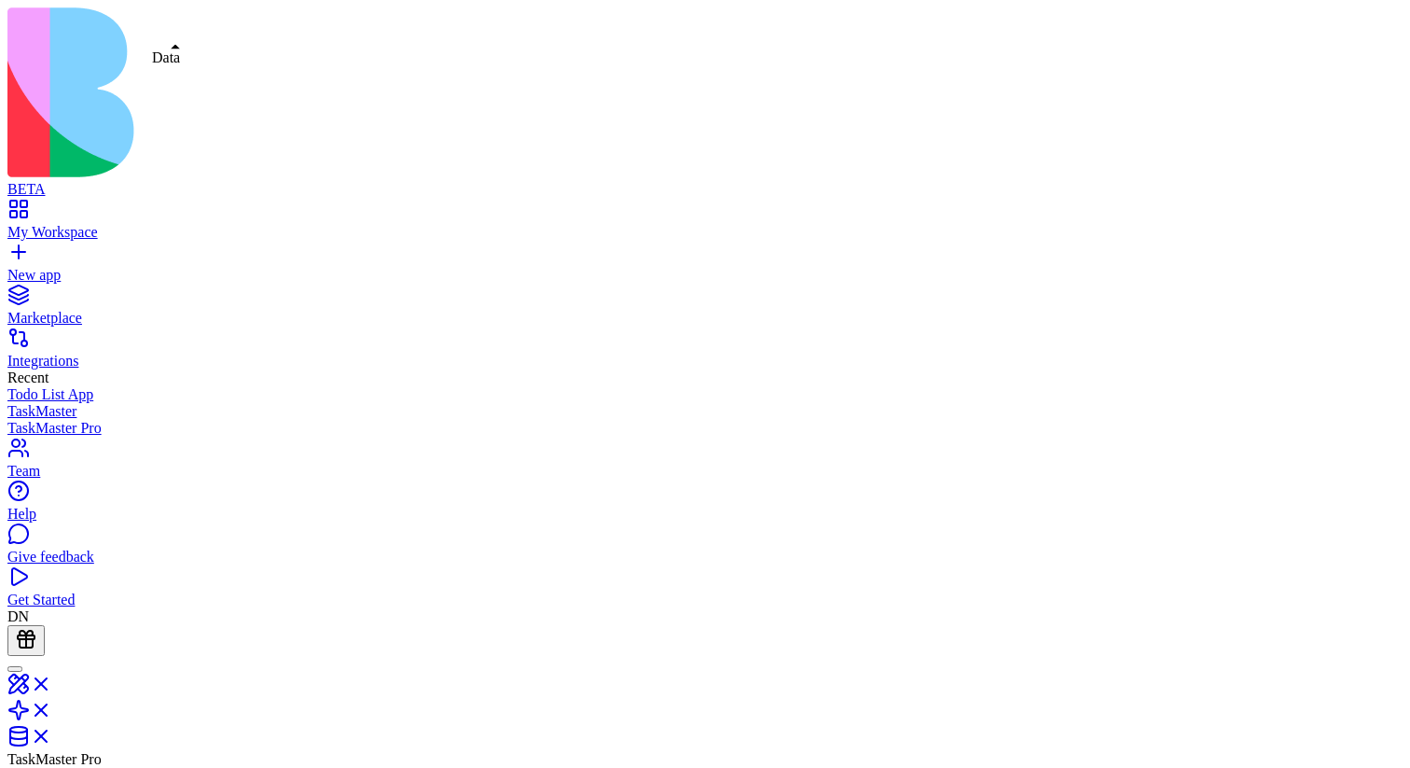
click at [52, 734] on link at bounding box center [29, 742] width 45 height 16
click at [52, 708] on link at bounding box center [29, 716] width 45 height 16
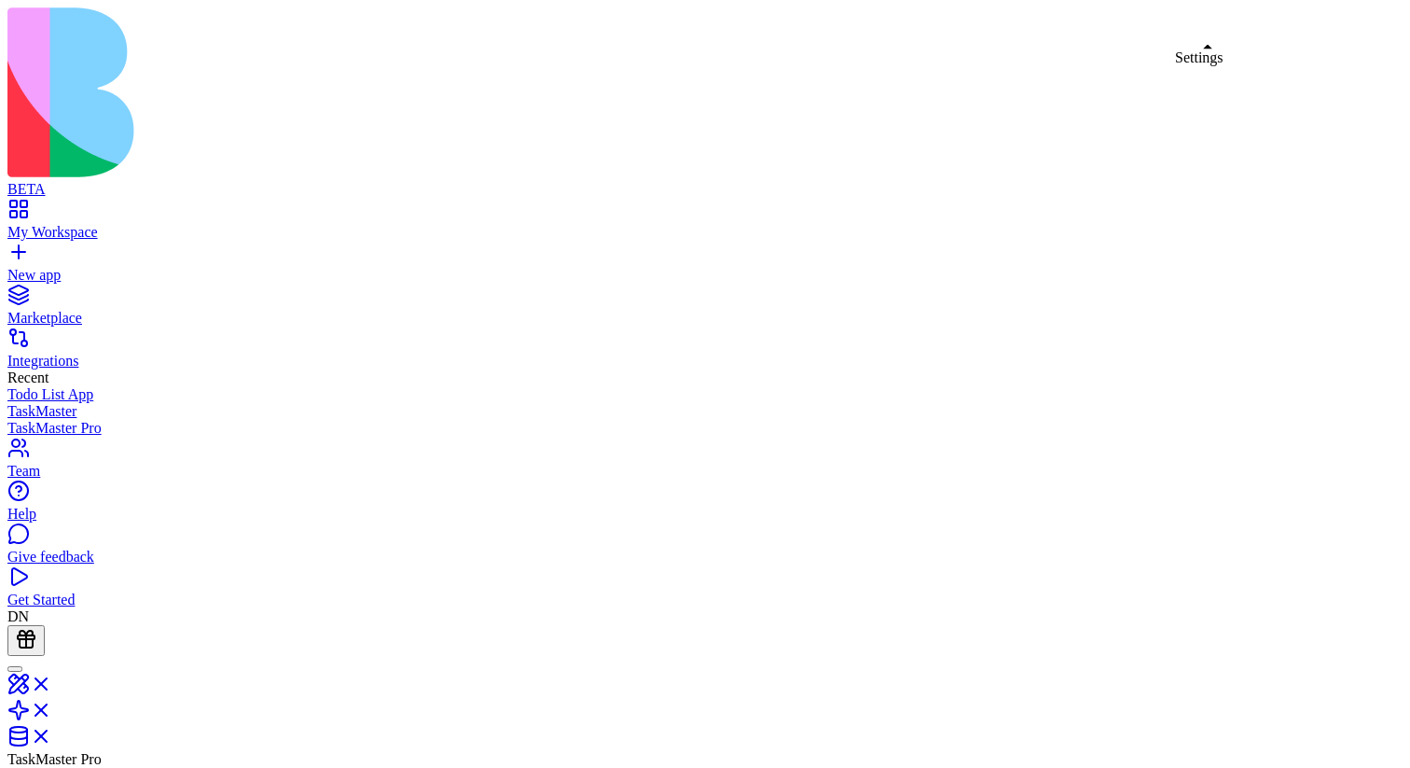
click at [52, 734] on link at bounding box center [29, 742] width 45 height 16
click at [52, 708] on link at bounding box center [29, 716] width 45 height 16
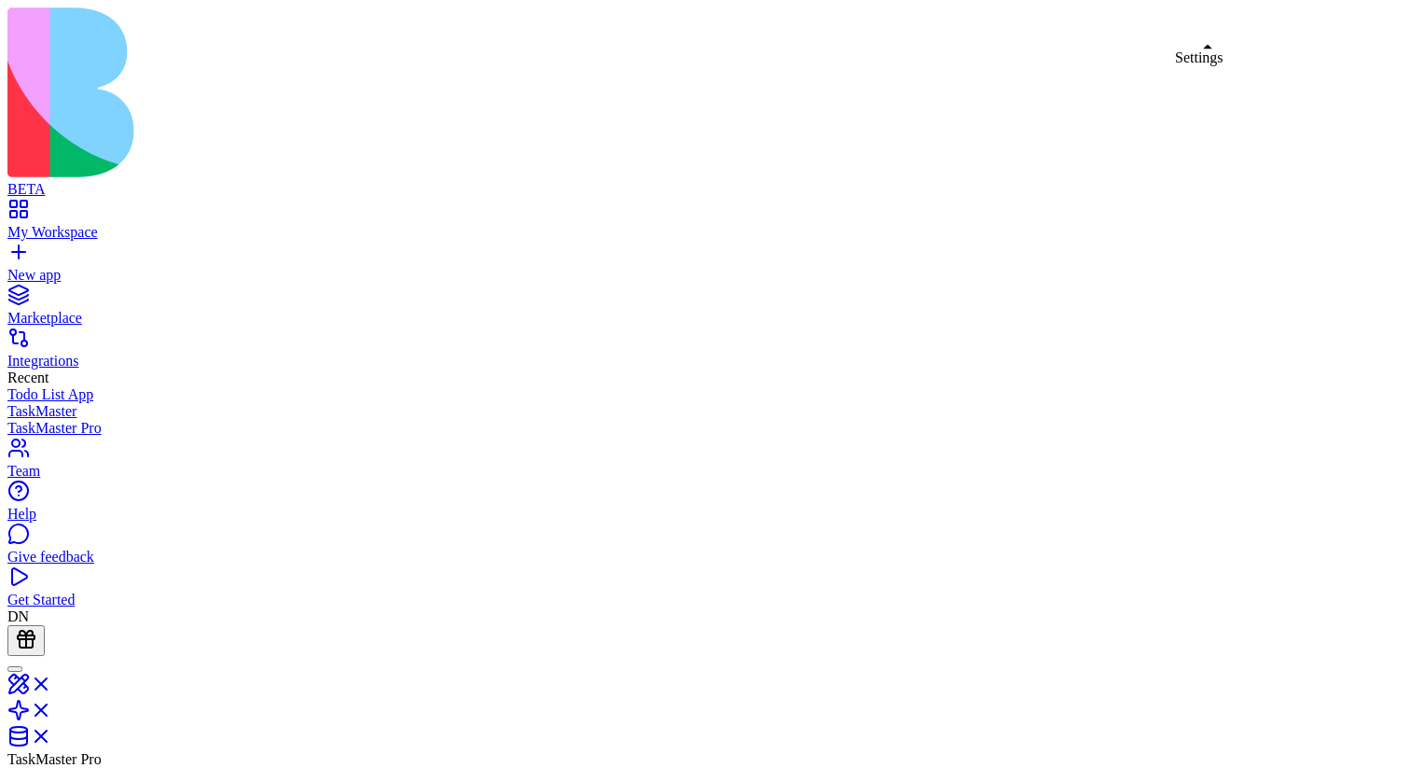
click at [52, 734] on link at bounding box center [29, 742] width 45 height 16
click at [52, 682] on link at bounding box center [29, 690] width 45 height 16
click at [52, 734] on link at bounding box center [29, 742] width 45 height 16
